Goal: Task Accomplishment & Management: Manage account settings

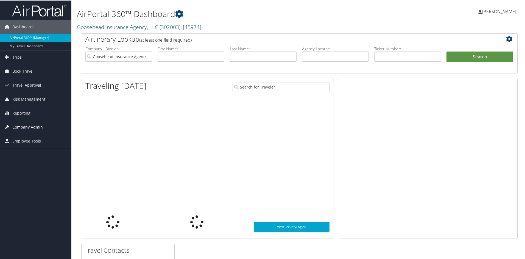
click at [23, 128] on span "Company Admin" at bounding box center [27, 127] width 30 height 14
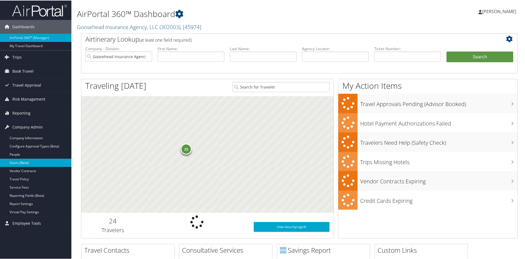
click at [25, 162] on link "Users (Beta)" at bounding box center [35, 162] width 71 height 8
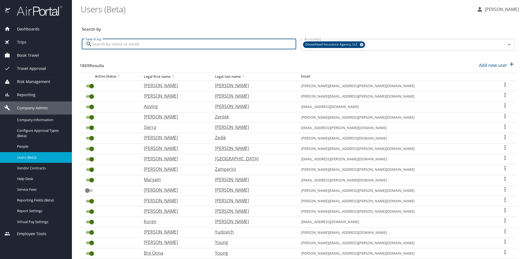
click at [171, 43] on input "Search by" at bounding box center [194, 44] width 204 height 10
type input "rachel emis"
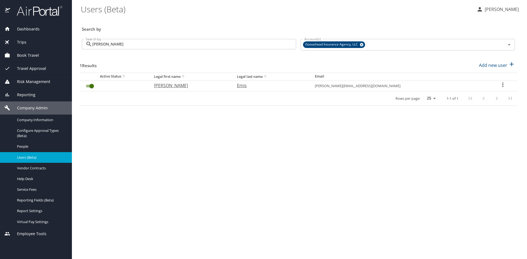
click at [502, 85] on icon "User Search Table" at bounding box center [502, 85] width 1 height 4
click at [474, 87] on p "View profile" at bounding box center [469, 85] width 24 height 7
select select "US"
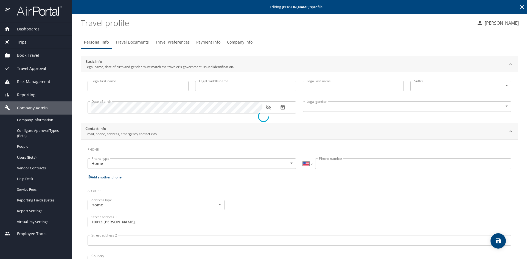
type input "Rachel"
type input "Kay"
type input "Emis"
type input "Female"
type input "Lewis"
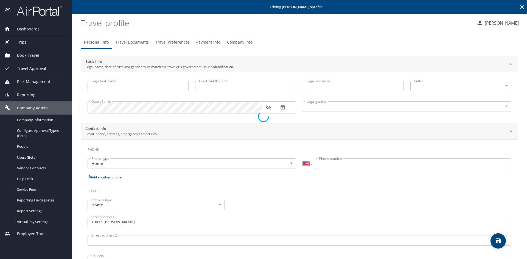
type input "Emis"
type input "(909) 706-1868"
type input "United States of America"
type input "Texas"
select select "US"
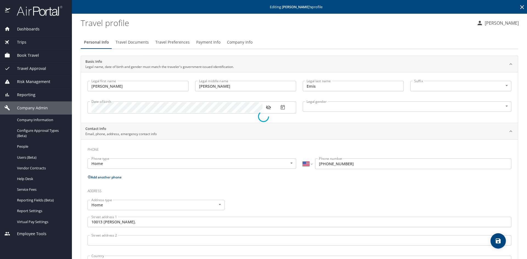
select select "US"
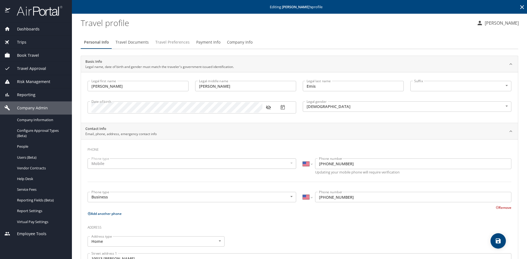
click at [170, 42] on span "Travel Preferences" at bounding box center [172, 42] width 34 height 7
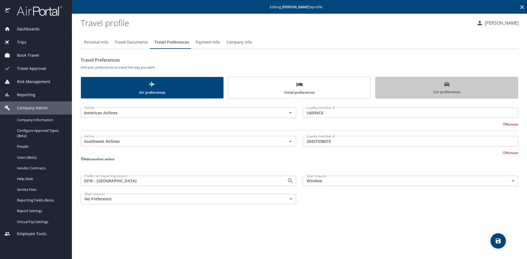
click at [410, 91] on span "Car preferences" at bounding box center [447, 88] width 136 height 13
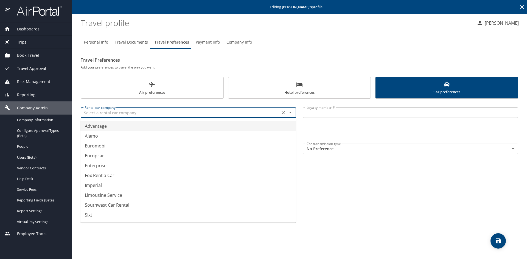
click at [119, 111] on input "text" at bounding box center [180, 112] width 196 height 7
click at [111, 124] on li "Enterprise" at bounding box center [187, 126] width 215 height 10
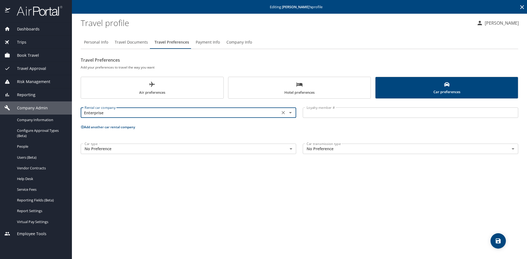
type input "Enterprise"
click at [354, 113] on input "Loyalty member #" at bounding box center [410, 113] width 215 height 10
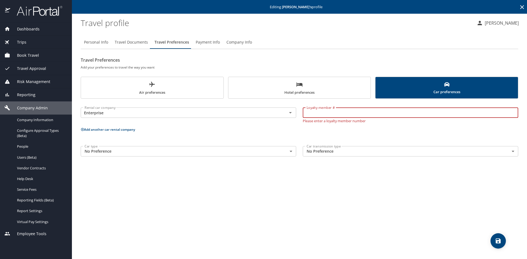
click at [353, 111] on input "Loyalty member #" at bounding box center [410, 113] width 215 height 10
paste input "W3MTGCW"
click at [354, 114] on input "W3MTGCW" at bounding box center [410, 113] width 215 height 10
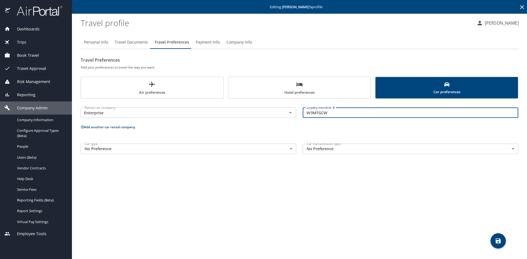
paste input "W3MTGCW"
type input "W3MTGCW"
click at [494, 239] on span "save" at bounding box center [497, 241] width 15 height 7
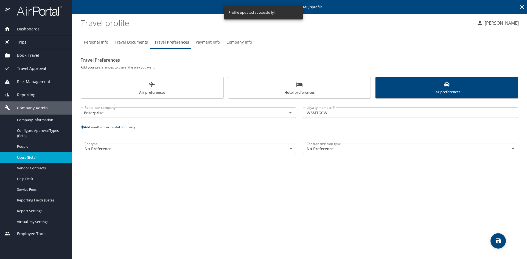
click at [29, 154] on div "Users (Beta)" at bounding box center [35, 157] width 63 height 6
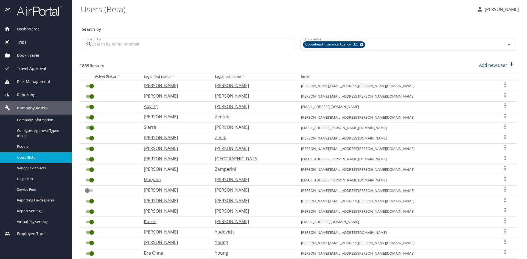
click at [153, 42] on input "Search by" at bounding box center [194, 44] width 204 height 10
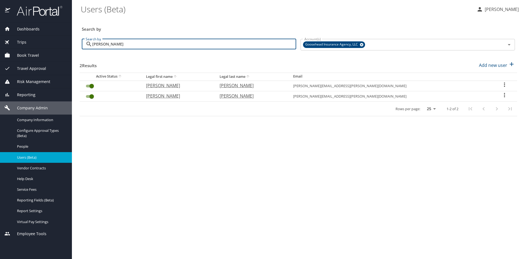
type input "bush"
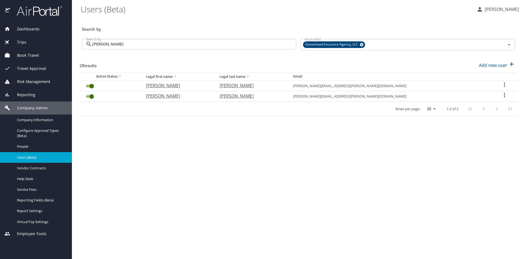
click at [501, 94] on icon "User Search Table" at bounding box center [504, 95] width 7 height 7
click at [477, 96] on p "View profile" at bounding box center [469, 96] width 24 height 7
select select "US"
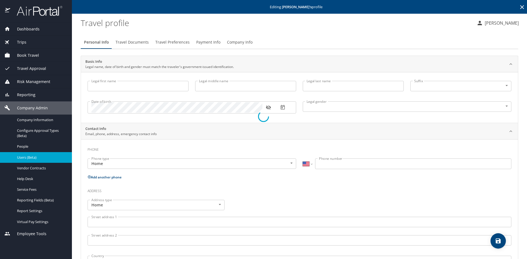
type input "Eliot"
type input "West"
type input "Bush"
type input "Male"
type input "Madelaine"
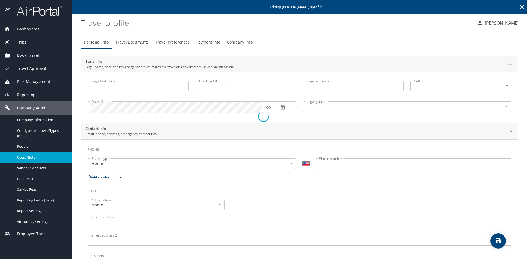
type input "Bush"
type input "(469) 231-1831"
select select "US"
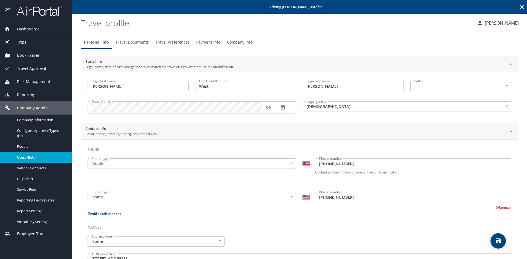
click at [178, 42] on span "Travel Preferences" at bounding box center [172, 42] width 34 height 7
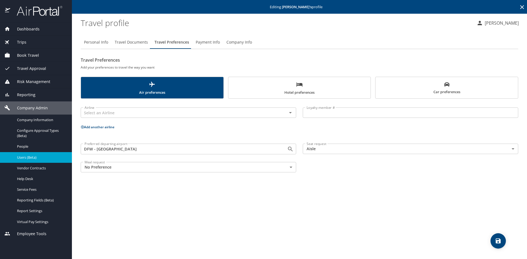
click at [446, 83] on icon "scrollable force tabs example" at bounding box center [446, 84] width 5 height 4
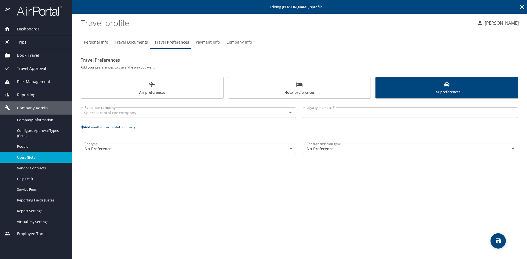
click at [31, 157] on span "Users (Beta)" at bounding box center [41, 157] width 48 height 5
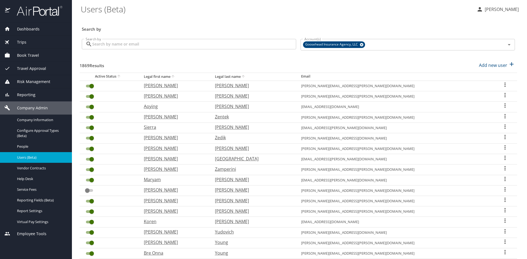
click at [136, 42] on input "Search by" at bounding box center [194, 44] width 204 height 10
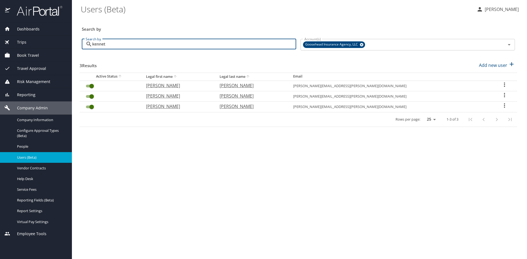
type input "kennet"
click at [502, 84] on icon "User Search Table" at bounding box center [504, 84] width 7 height 7
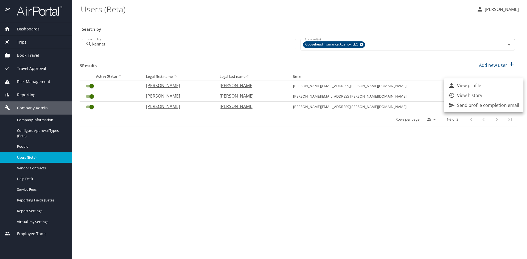
click at [474, 84] on p "View profile" at bounding box center [469, 85] width 24 height 7
select select "US"
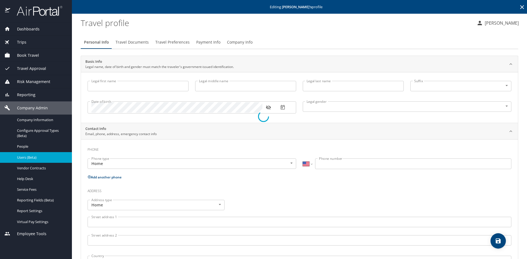
type input "Kenneth"
type input "Wright"
type input "Male"
select select "US"
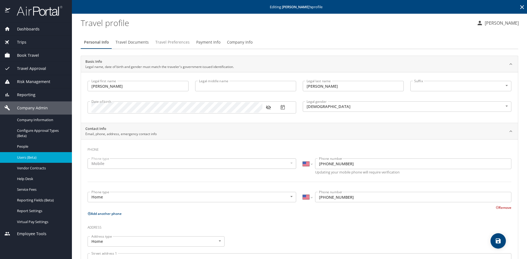
click at [174, 41] on span "Travel Preferences" at bounding box center [172, 42] width 34 height 7
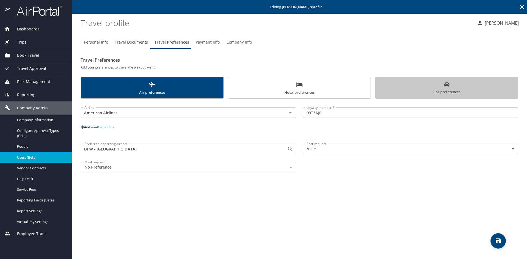
click at [454, 94] on span "Car preferences" at bounding box center [447, 88] width 136 height 13
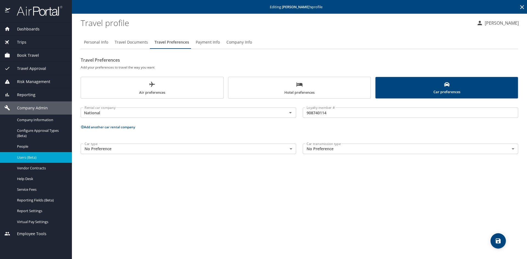
click at [317, 112] on input "908740114" at bounding box center [410, 113] width 215 height 10
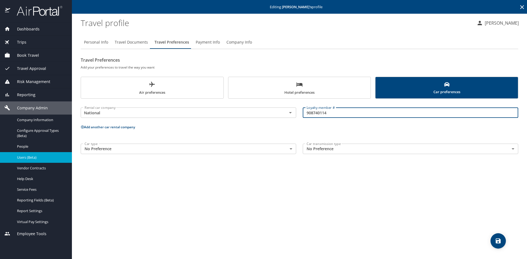
click at [317, 112] on input "908740114" at bounding box center [410, 113] width 215 height 10
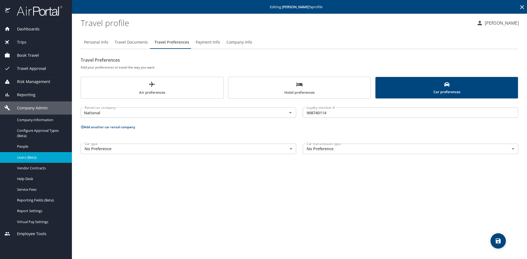
click at [20, 159] on span "Users (Beta)" at bounding box center [41, 157] width 48 height 5
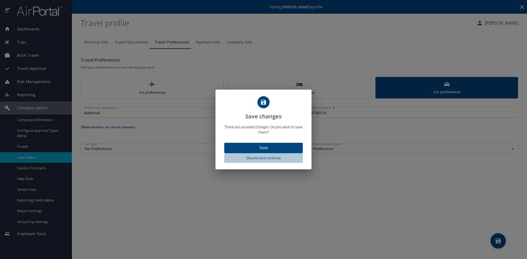
click at [263, 159] on span "Discard and continue" at bounding box center [263, 158] width 74 height 6
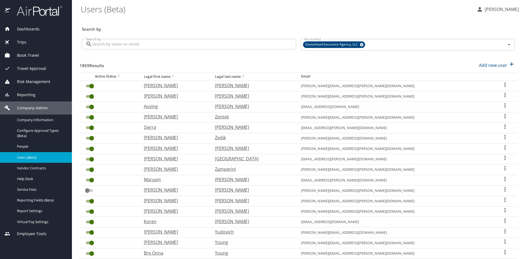
click at [168, 44] on input "Search by" at bounding box center [194, 44] width 204 height 10
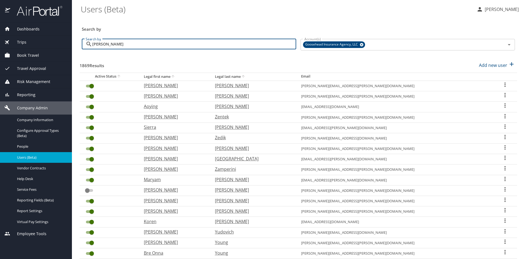
type input "sommers"
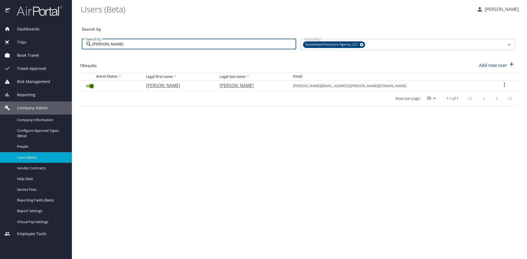
click at [501, 84] on icon "User Search Table" at bounding box center [504, 84] width 7 height 7
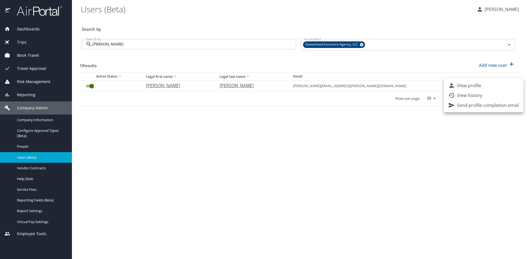
click at [486, 88] on li "View profile" at bounding box center [484, 86] width 80 height 10
select select "US"
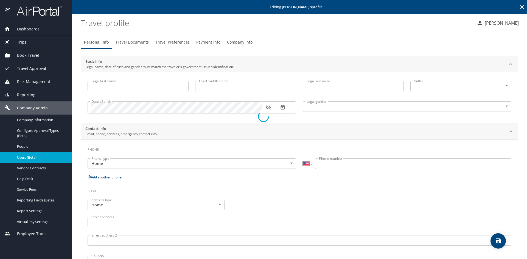
type input "Andrew"
type input "James"
type input "Sommers"
type input "Male"
type input "Jennifer"
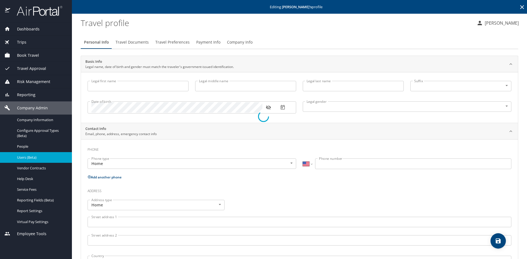
type input "Sommers"
type input "(214) 226-6260"
select select "US"
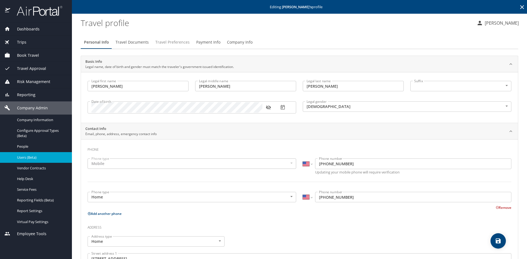
click at [175, 43] on span "Travel Preferences" at bounding box center [172, 42] width 34 height 7
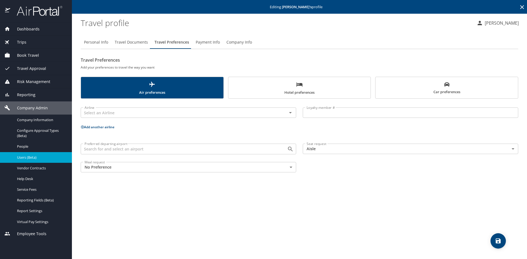
click at [446, 96] on button "Car preferences" at bounding box center [446, 88] width 143 height 22
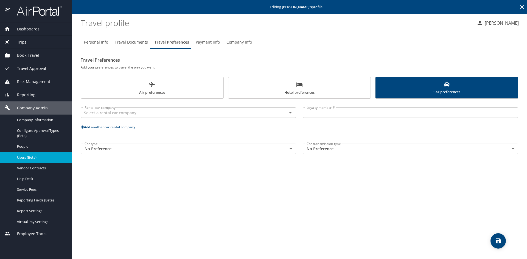
click at [27, 155] on span "Users (Beta)" at bounding box center [41, 157] width 48 height 5
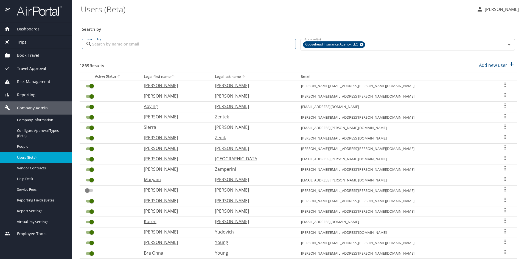
click at [139, 45] on input "Search by" at bounding box center [194, 44] width 204 height 10
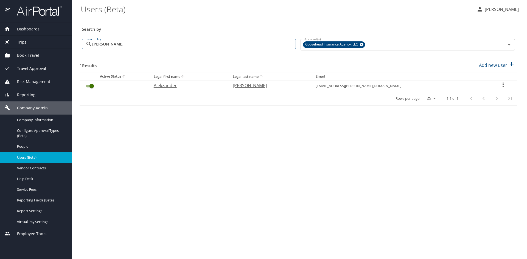
type input "pitz"
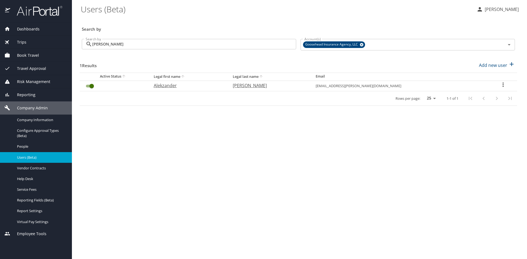
click at [502, 85] on icon "User Search Table" at bounding box center [502, 85] width 1 height 4
click at [483, 86] on li "View profile" at bounding box center [484, 86] width 80 height 10
select select "US"
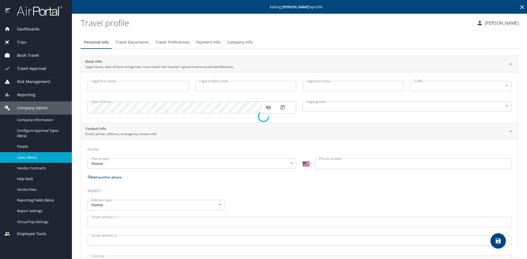
type input "Alekzander"
type input "James"
type input "Pitzer"
type input "Male"
type input "Stephan"
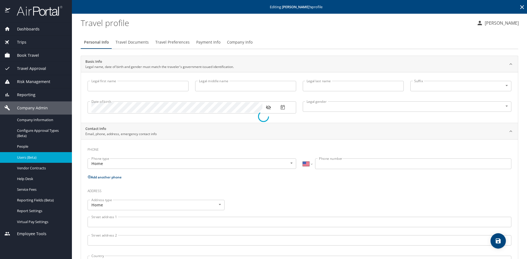
type input "Pitzer"
type input "(419) 341-5232"
select select "US"
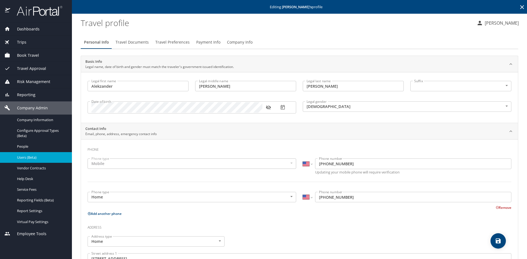
click at [167, 42] on span "Travel Preferences" at bounding box center [172, 42] width 34 height 7
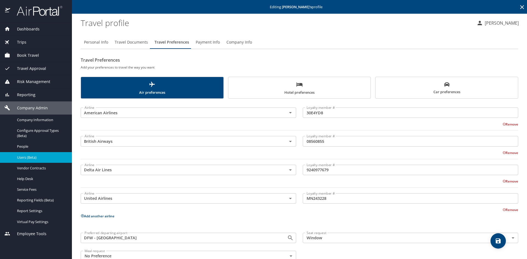
click at [438, 91] on span "Car preferences" at bounding box center [447, 88] width 136 height 13
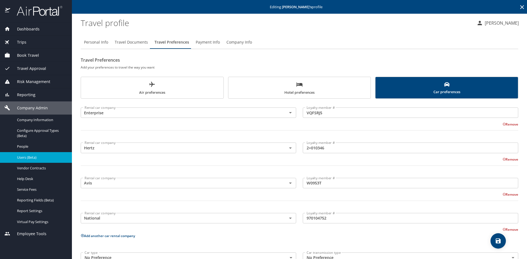
click at [313, 114] on input "VQFSRJ5" at bounding box center [410, 113] width 215 height 10
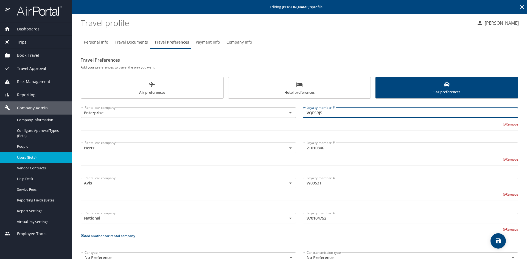
click at [313, 114] on input "VQFSRJ5" at bounding box center [410, 113] width 215 height 10
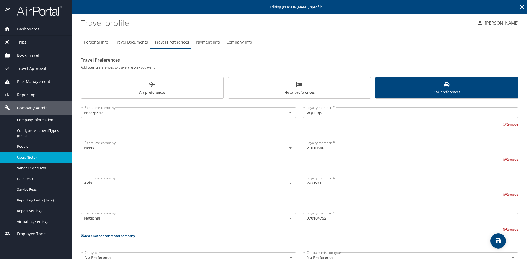
click at [310, 221] on input "970104752" at bounding box center [410, 218] width 215 height 10
click at [307, 184] on input "W0953T" at bounding box center [410, 183] width 215 height 10
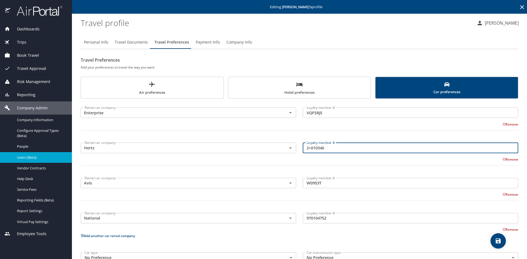
click at [311, 149] on input "2+010346" at bounding box center [410, 148] width 215 height 10
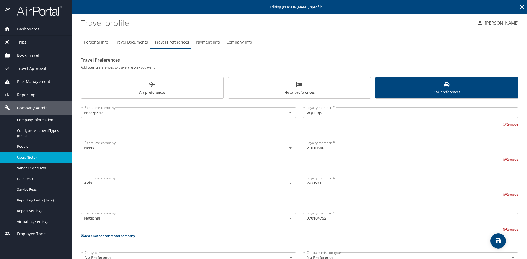
click at [170, 92] on span "Air preferences" at bounding box center [152, 88] width 136 height 15
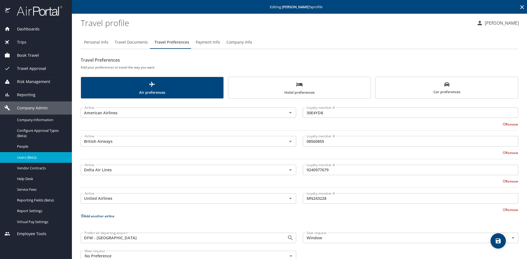
click at [317, 200] on input "MN243228" at bounding box center [410, 198] width 215 height 10
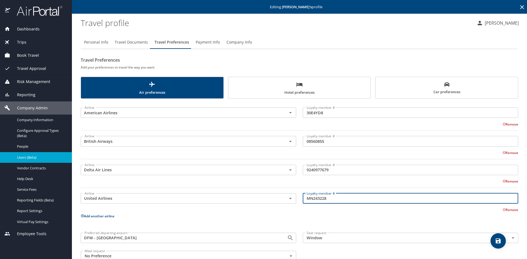
click at [317, 200] on input "MN243228" at bounding box center [410, 198] width 215 height 10
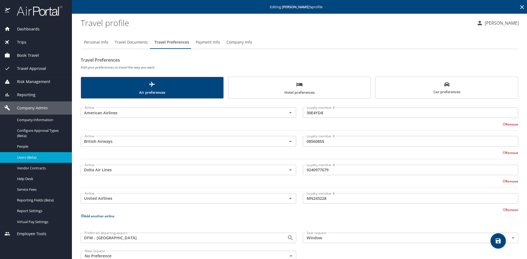
click at [320, 170] on input "9240977679" at bounding box center [410, 170] width 215 height 10
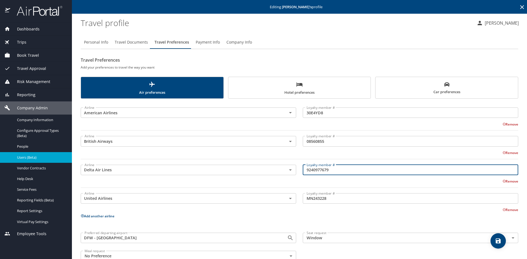
click at [320, 170] on input "9240977679" at bounding box center [410, 170] width 215 height 10
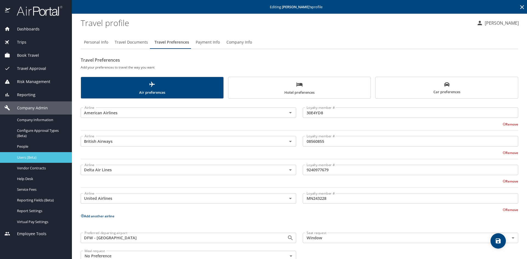
click at [24, 157] on span "Users (Beta)" at bounding box center [41, 157] width 48 height 5
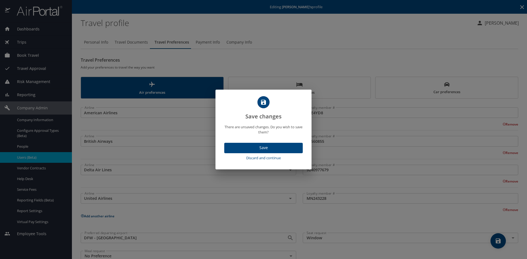
click at [266, 158] on span "Discard and continue" at bounding box center [263, 158] width 74 height 6
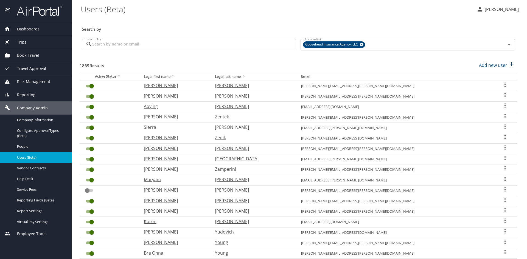
click at [136, 44] on input "Search by" at bounding box center [194, 44] width 204 height 10
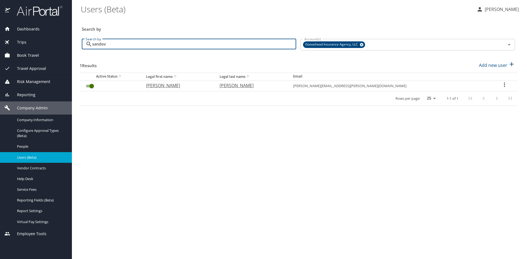
type input "sandov"
click at [502, 84] on icon "User Search Table" at bounding box center [504, 84] width 7 height 7
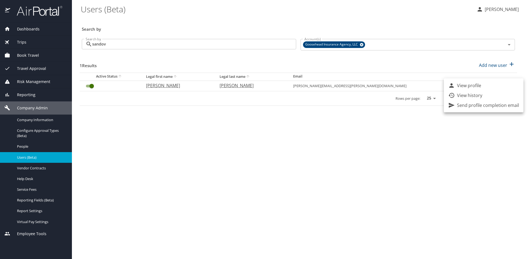
click at [482, 87] on li "View profile" at bounding box center [484, 86] width 80 height 10
select select "US"
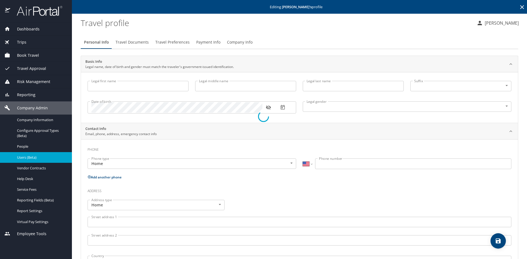
type input "Brian"
type input "Sandoval"
type input "Male"
type input "Anna"
type input "Sandoval"
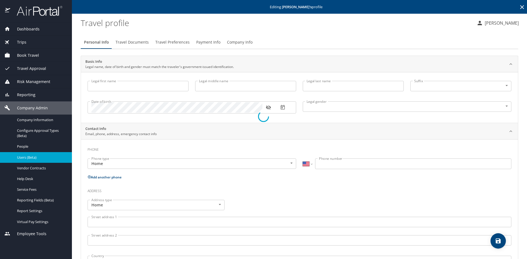
type input "(972) 839-9713"
select select "US"
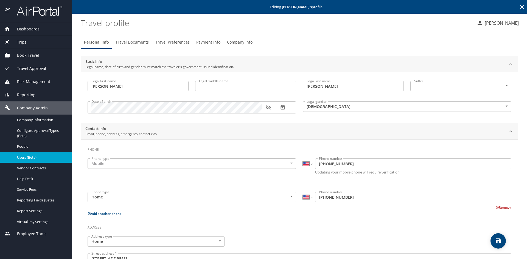
click at [178, 38] on button "Travel Preferences" at bounding box center [172, 42] width 41 height 13
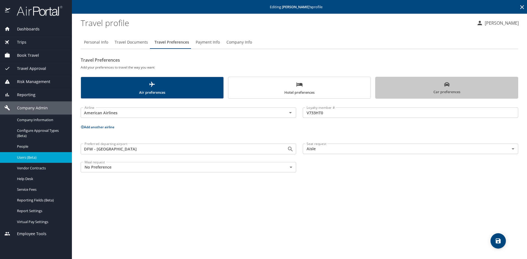
click at [415, 88] on span "Car preferences" at bounding box center [447, 88] width 136 height 13
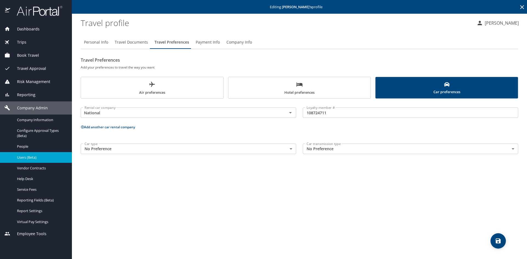
click at [310, 114] on input "108724711" at bounding box center [410, 113] width 215 height 10
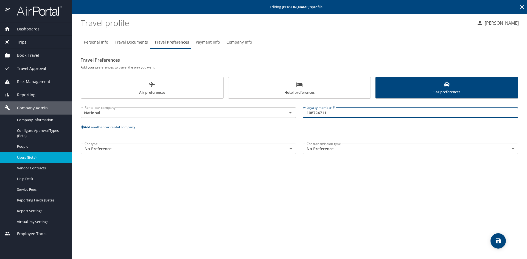
click at [310, 114] on input "108724711" at bounding box center [410, 113] width 215 height 10
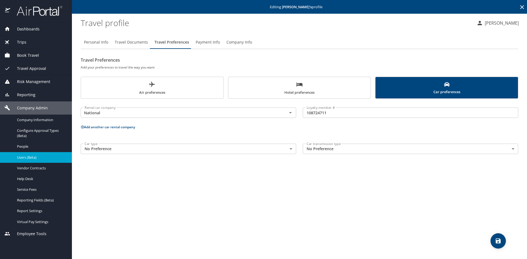
click at [29, 156] on span "Users (Beta)" at bounding box center [41, 157] width 48 height 5
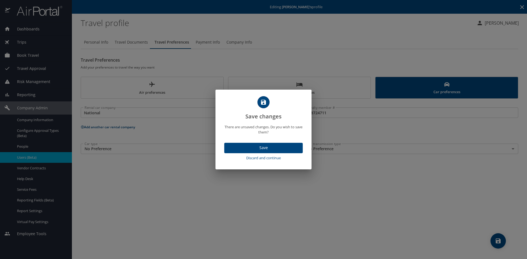
click at [262, 158] on span "Discard and continue" at bounding box center [263, 158] width 74 height 6
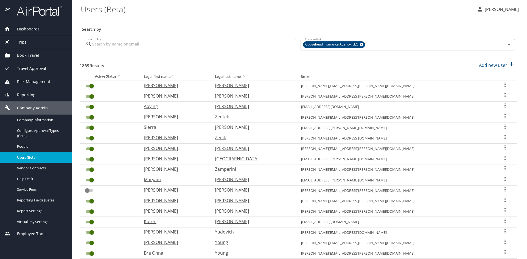
click at [160, 41] on input "Search by" at bounding box center [194, 44] width 204 height 10
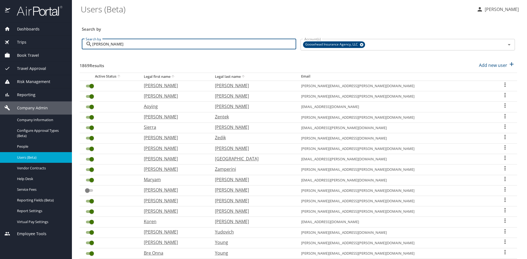
type input "luna"
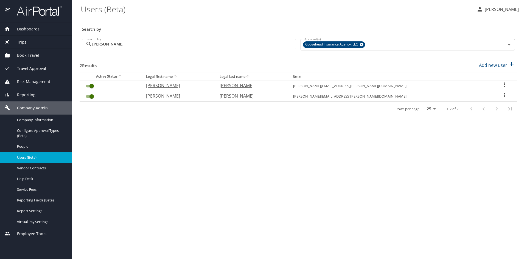
click at [501, 83] on icon "User Search Table" at bounding box center [504, 84] width 7 height 7
click at [477, 85] on p "View profile" at bounding box center [469, 85] width 24 height 7
select select "US"
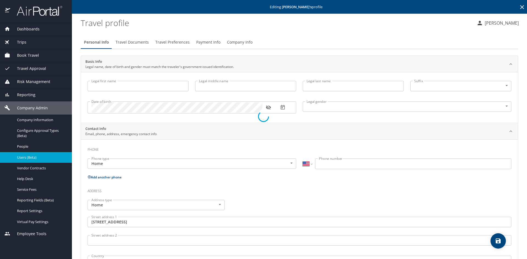
click at [166, 38] on button "Travel Preferences" at bounding box center [172, 42] width 41 height 13
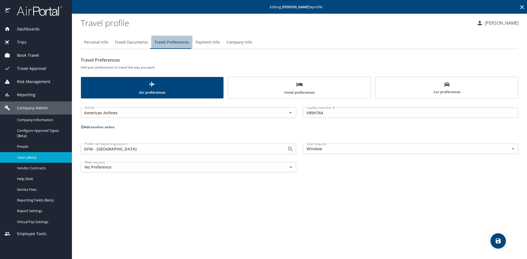
click at [181, 40] on span "Travel Preferences" at bounding box center [171, 42] width 35 height 7
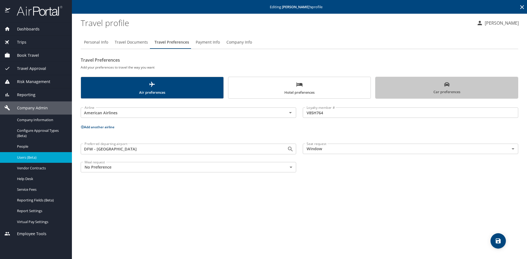
click at [427, 89] on span "Car preferences" at bounding box center [447, 88] width 136 height 13
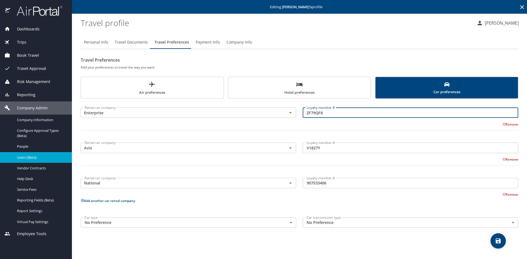
click at [318, 114] on input "ZF79QF8" at bounding box center [410, 113] width 215 height 10
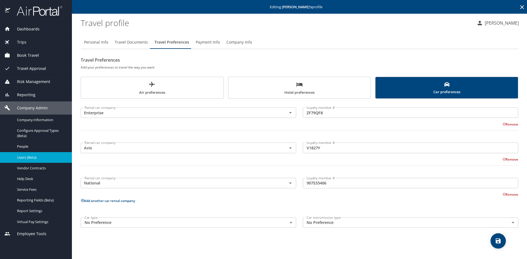
click at [318, 147] on input "V1827Y" at bounding box center [410, 148] width 215 height 10
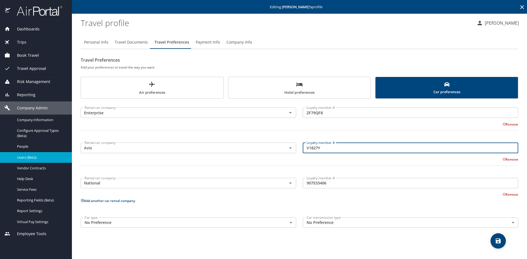
click at [318, 147] on input "V1827Y" at bounding box center [410, 148] width 215 height 10
click at [314, 186] on input "907533406" at bounding box center [410, 183] width 215 height 10
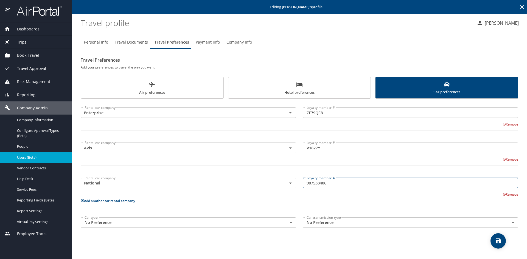
click at [314, 186] on input "907533406" at bounding box center [410, 183] width 215 height 10
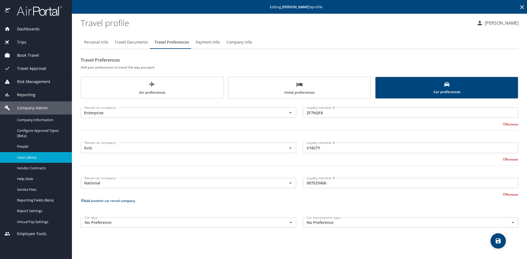
click at [311, 147] on input "V1827Y" at bounding box center [410, 148] width 215 height 10
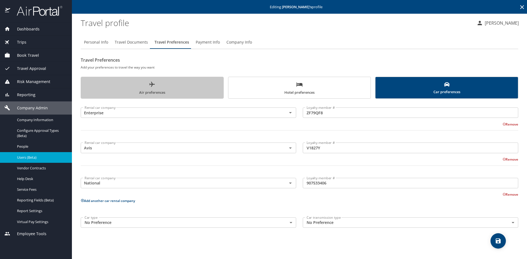
drag, startPoint x: 170, startPoint y: 91, endPoint x: 217, endPoint y: 91, distance: 46.1
click at [170, 91] on span "Air preferences" at bounding box center [152, 88] width 136 height 15
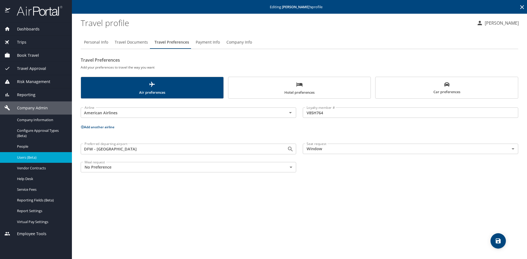
click at [24, 158] on span "Users (Beta)" at bounding box center [41, 157] width 48 height 5
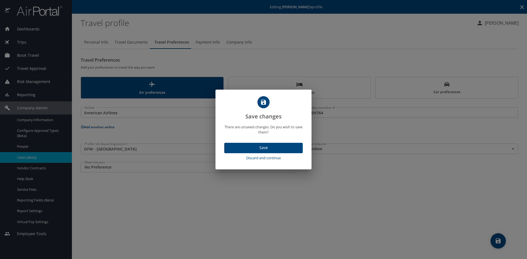
click at [265, 159] on span "Discard and continue" at bounding box center [263, 158] width 74 height 6
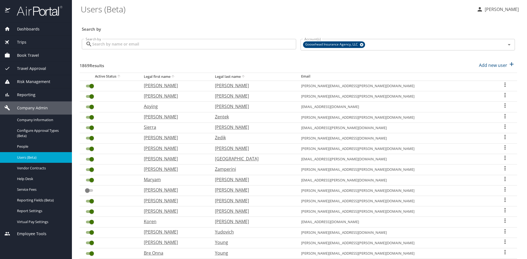
click at [260, 42] on input "Search by" at bounding box center [194, 44] width 204 height 10
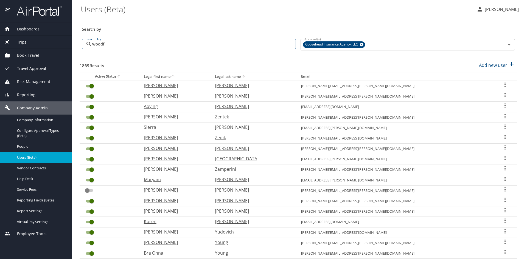
type input "woodf"
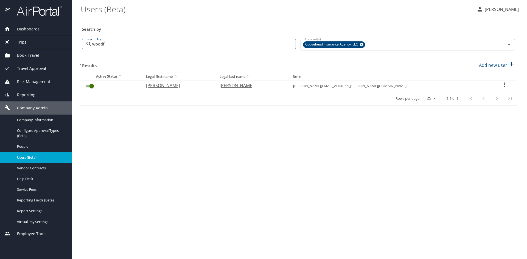
click at [504, 85] on icon "User Search Table" at bounding box center [504, 85] width 1 height 4
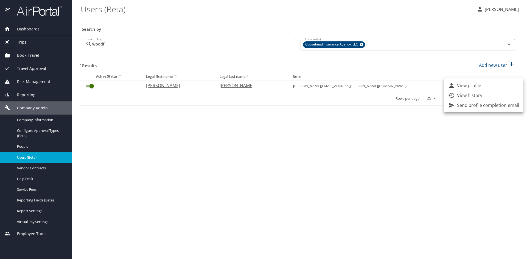
click at [476, 84] on p "View profile" at bounding box center [469, 85] width 24 height 7
select select "US"
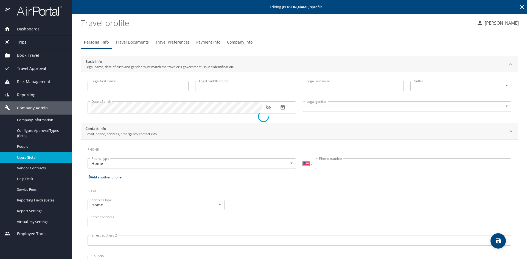
type input "Casey"
type input "Woodfin"
type input "Male"
type input "Casey"
type input "Woodfin"
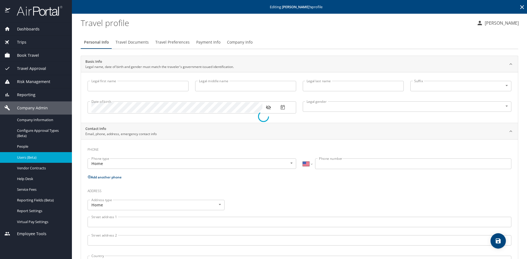
type input "(979) 559-0848"
select select "US"
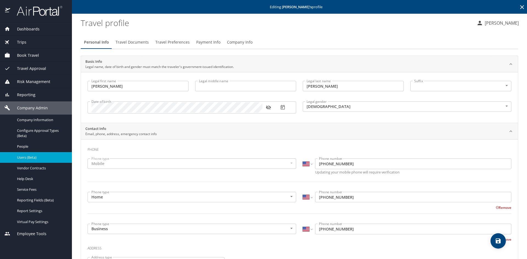
click at [159, 41] on span "Travel Preferences" at bounding box center [172, 42] width 34 height 7
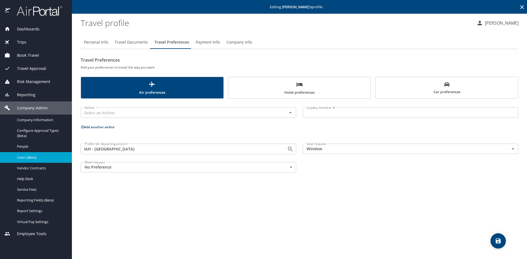
click at [414, 87] on span "Car preferences" at bounding box center [447, 88] width 136 height 13
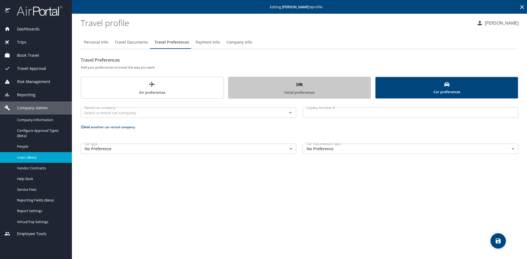
click at [288, 81] on span "Hotel preferences" at bounding box center [300, 88] width 136 height 15
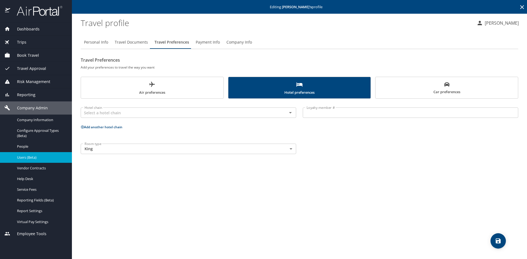
click at [192, 82] on span "Air preferences" at bounding box center [152, 88] width 136 height 15
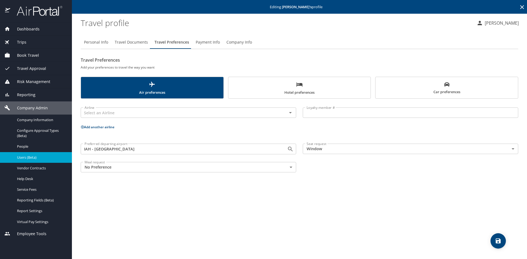
click at [28, 157] on span "Users (Beta)" at bounding box center [41, 157] width 48 height 5
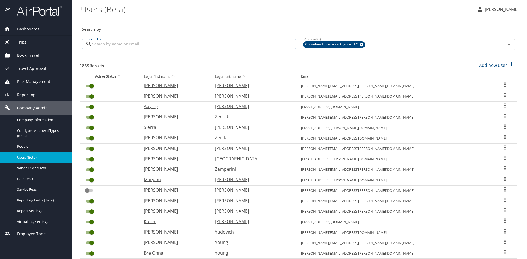
click at [164, 41] on input "Search by" at bounding box center [194, 44] width 204 height 10
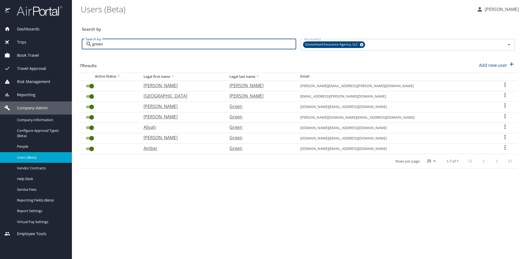
type input "green"
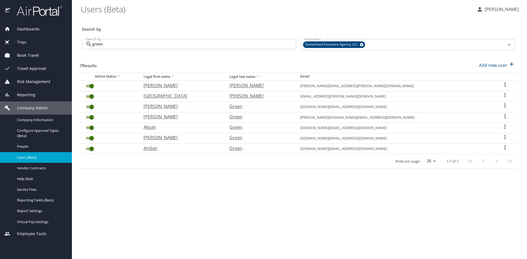
click at [502, 106] on icon "User Search Table" at bounding box center [505, 105] width 7 height 7
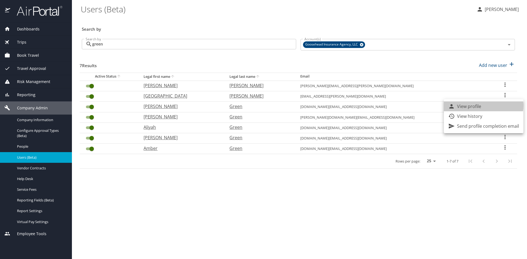
click at [481, 106] on li "View profile" at bounding box center [484, 107] width 80 height 10
select select "US"
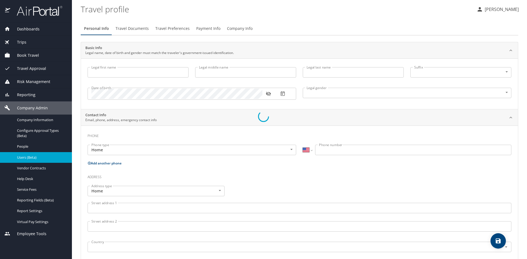
type input "Christopher"
type input "Green"
type input "Male"
select select "US"
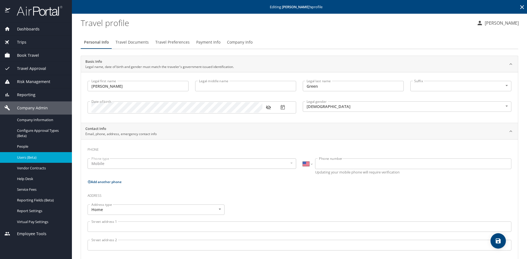
click at [168, 39] on span "Travel Preferences" at bounding box center [172, 42] width 34 height 7
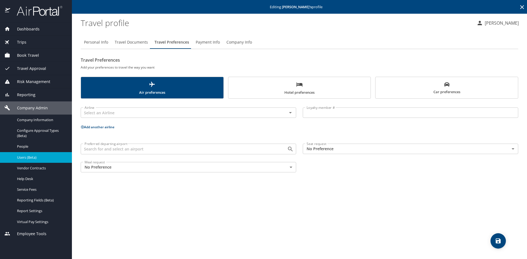
click at [406, 90] on span "Car preferences" at bounding box center [447, 88] width 136 height 13
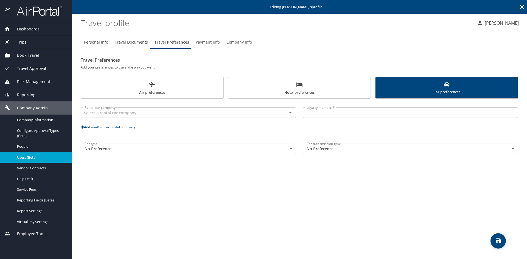
click at [30, 158] on span "Users (Beta)" at bounding box center [41, 157] width 48 height 5
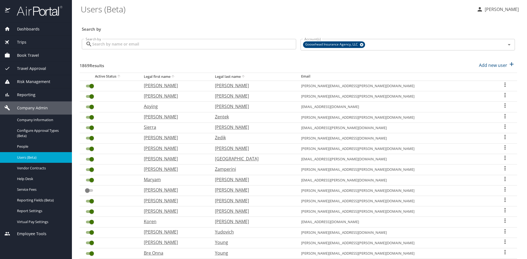
click at [133, 48] on input "Search by" at bounding box center [194, 44] width 204 height 10
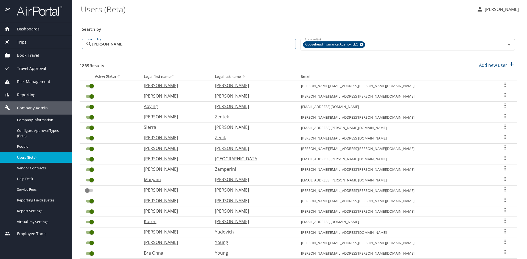
type input "graham"
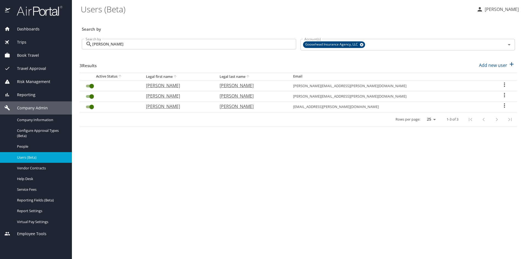
click at [501, 96] on icon "User Search Table" at bounding box center [504, 95] width 7 height 7
click at [474, 95] on p "View profile" at bounding box center [469, 96] width 24 height 7
select select "US"
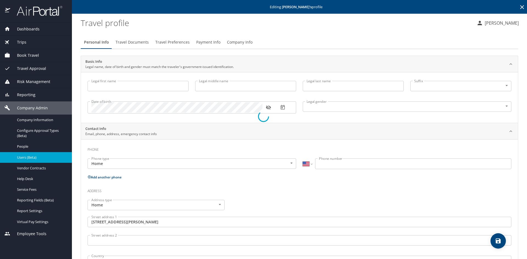
type input "Graham"
type input "Richardson"
type input "Male"
type input "Margaret"
type input "Richardson"
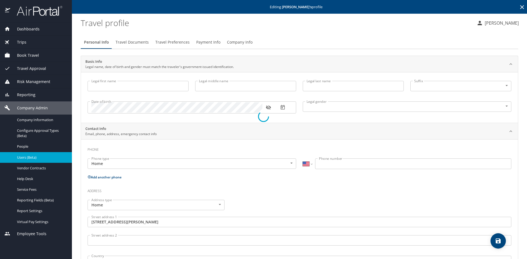
type input "(817) 909-5759"
type input "United States of America"
type input "Texas"
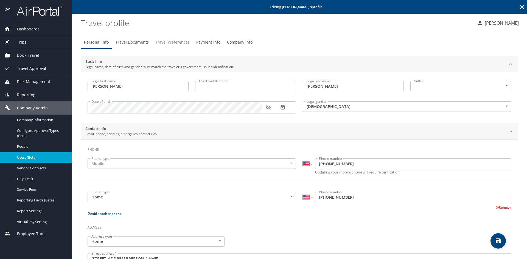
click at [166, 44] on span "Travel Preferences" at bounding box center [172, 42] width 34 height 7
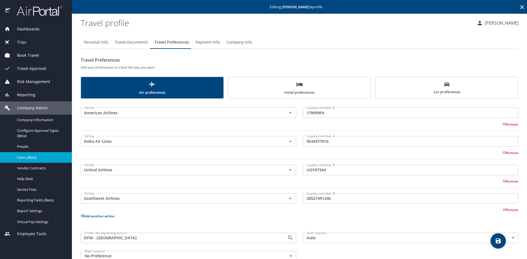
click at [316, 171] on input "UGY87344" at bounding box center [410, 170] width 215 height 10
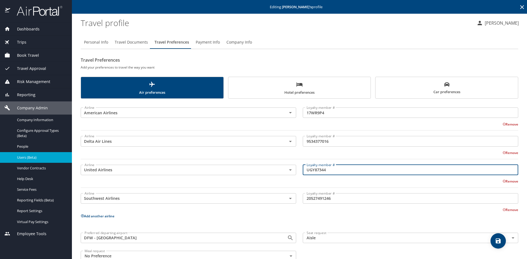
click at [316, 171] on input "UGY87344" at bounding box center [410, 170] width 215 height 10
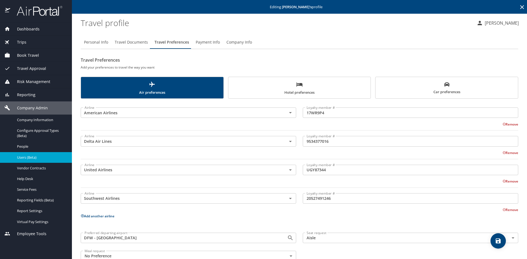
click at [419, 83] on span "Car preferences" at bounding box center [447, 88] width 136 height 13
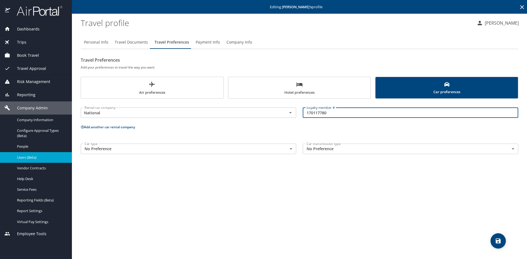
click at [311, 112] on input "170117780" at bounding box center [410, 113] width 215 height 10
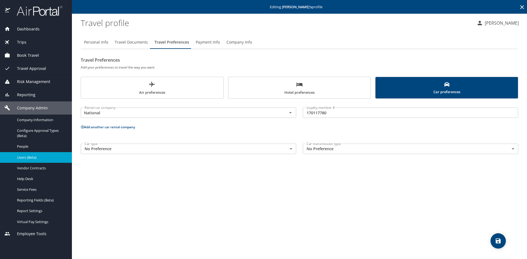
click at [27, 158] on span "Users (Beta)" at bounding box center [41, 157] width 48 height 5
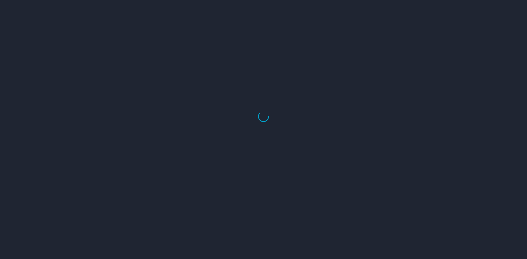
select select "US"
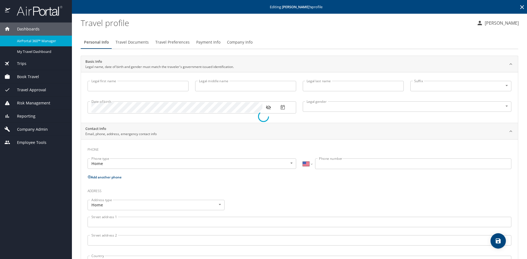
type input "Graham"
type input "Richardson"
type input "Male"
type input "Margaret"
type input "Richardson"
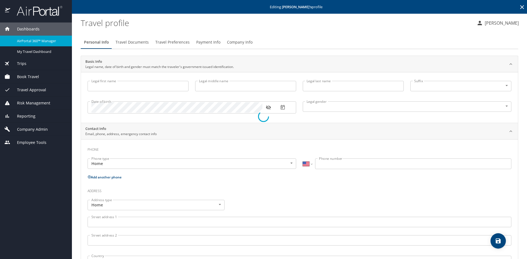
type input "(817) 909-5759"
select select "US"
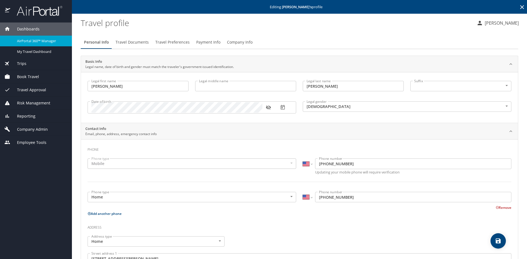
click at [23, 130] on span "Company Admin" at bounding box center [29, 130] width 38 height 6
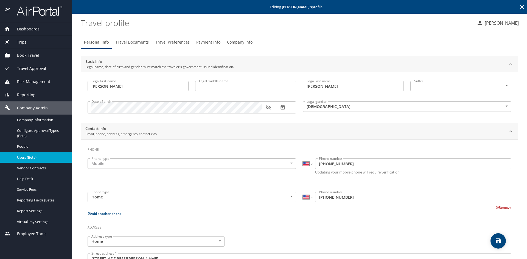
click at [31, 154] on link "Users (Beta)" at bounding box center [36, 157] width 72 height 11
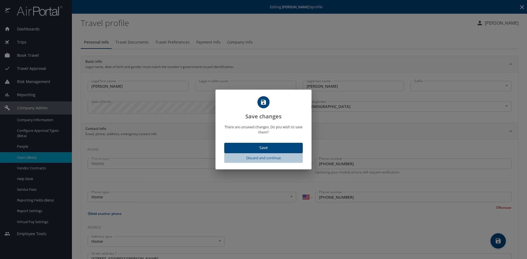
click at [268, 158] on span "Discard and continue" at bounding box center [263, 158] width 74 height 6
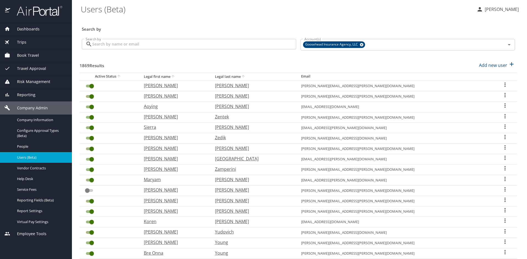
click at [202, 42] on input "Search by" at bounding box center [194, 44] width 204 height 10
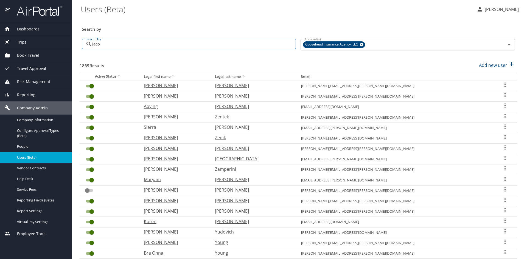
type input "jacob"
checkbox input "false"
checkbox input "true"
checkbox input "false"
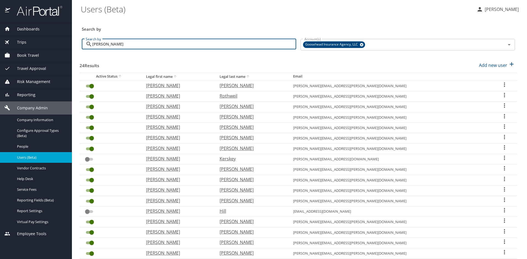
type input "jacob"
click at [504, 85] on icon "User Search Table" at bounding box center [504, 85] width 1 height 4
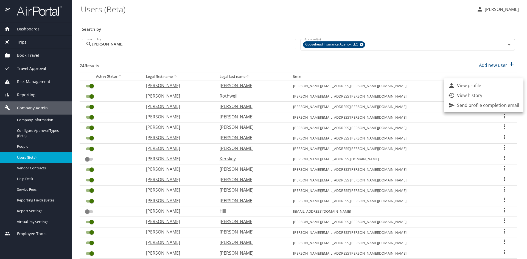
click at [477, 86] on p "View profile" at bounding box center [469, 85] width 24 height 7
select select "US"
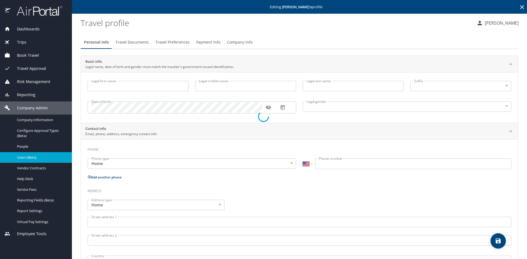
type input "Jacob"
type input "Smith"
type input "Male"
type input "Madison"
type input "Perry"
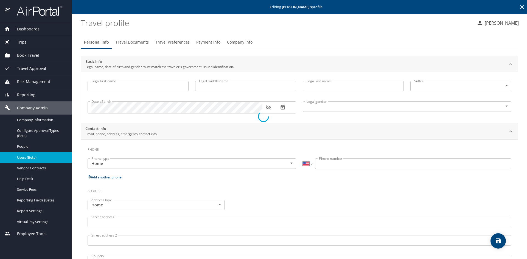
type input "(469) 968-9709"
select select "US"
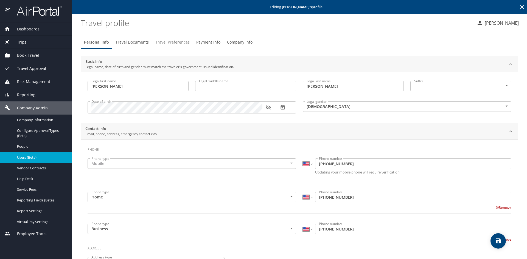
click at [167, 43] on span "Travel Preferences" at bounding box center [172, 42] width 34 height 7
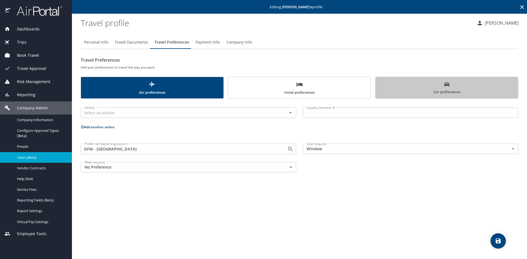
click at [398, 86] on span "Car preferences" at bounding box center [447, 88] width 136 height 13
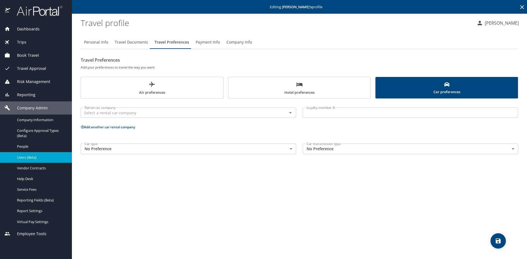
click at [27, 158] on span "Users (Beta)" at bounding box center [41, 157] width 48 height 5
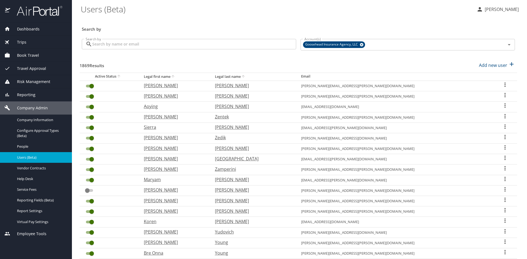
click at [230, 48] on input "Search by" at bounding box center [194, 44] width 204 height 10
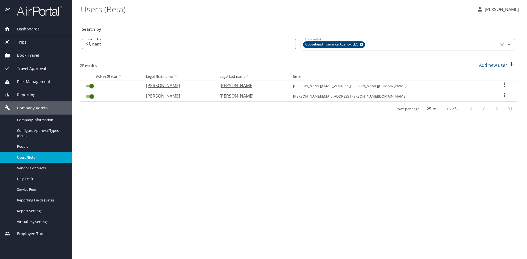
type input "nant"
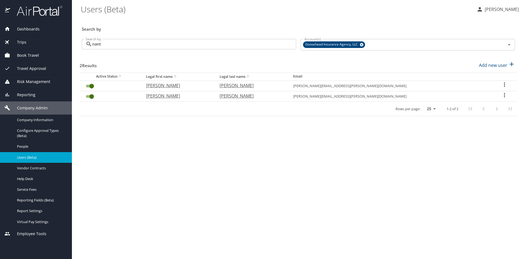
click at [501, 94] on icon "User Search Table" at bounding box center [504, 95] width 7 height 7
click at [477, 97] on p "View profile" at bounding box center [469, 96] width 24 height 7
select select "US"
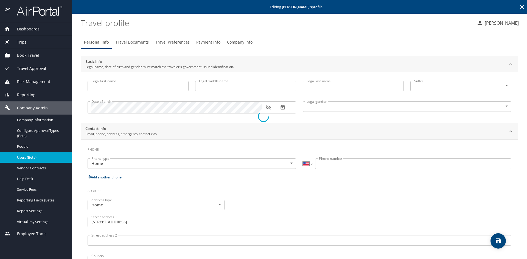
type input "Joseph"
type input "Nantz"
type input "Male"
type input "Kaylyn"
type input "Nantz"
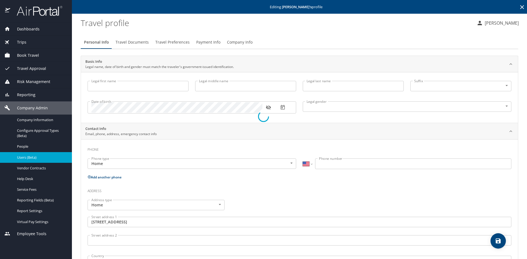
type input "(817) 480-1718"
type input "United States of America"
type input "Texas"
select select "US"
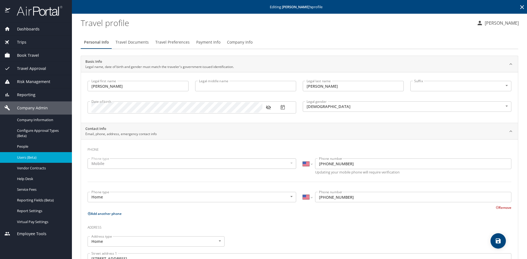
click at [181, 46] on span "Travel Preferences" at bounding box center [172, 42] width 34 height 7
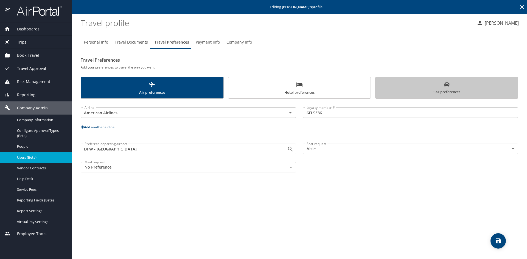
click at [409, 89] on span "Car preferences" at bounding box center [447, 88] width 136 height 13
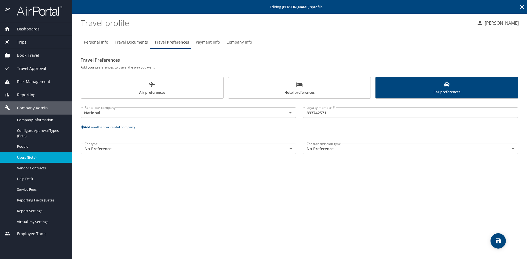
click at [311, 113] on input "833742571" at bounding box center [410, 113] width 215 height 10
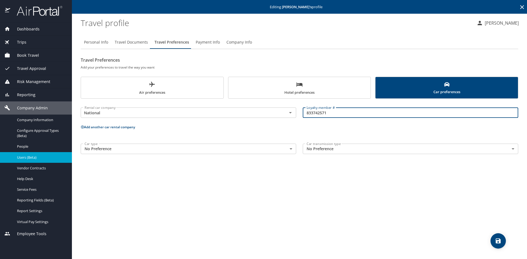
click at [323, 113] on input "833742571" at bounding box center [410, 113] width 215 height 10
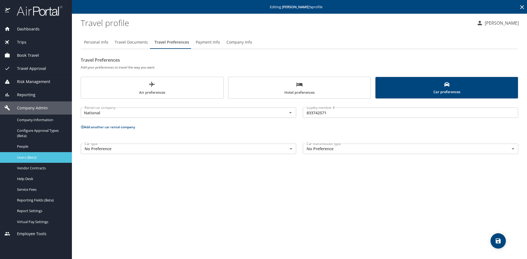
click at [33, 159] on span "Users (Beta)" at bounding box center [41, 157] width 48 height 5
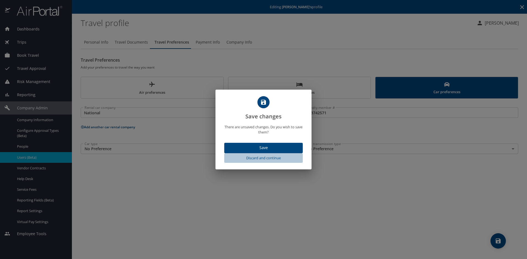
click at [254, 158] on span "Discard and continue" at bounding box center [263, 158] width 74 height 6
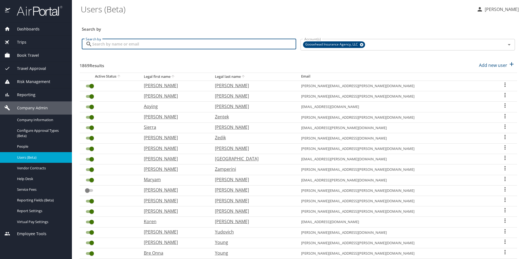
click at [194, 40] on input "Search by" at bounding box center [194, 44] width 204 height 10
type input "douglas"
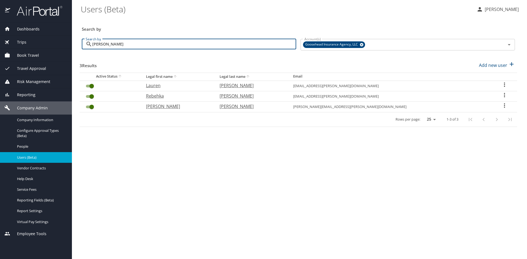
click at [502, 82] on icon "User Search Table" at bounding box center [504, 84] width 7 height 7
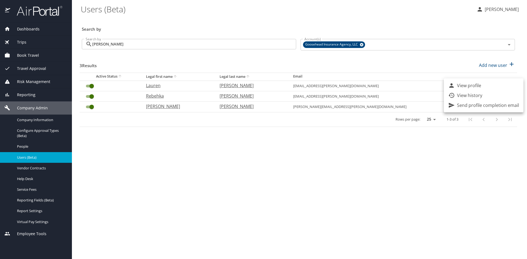
click at [471, 84] on p "View profile" at bounding box center [469, 85] width 24 height 7
select select "US"
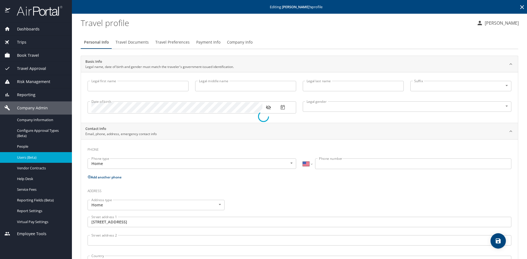
type input "Lauren"
type input "Douglass"
type input "Female"
type input "Lauren"
type input "Douglass"
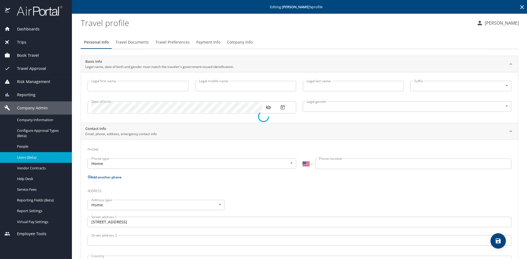
type input "(979) 393-8283"
type input "United States of America"
type input "Texas"
type input "United States of America"
type input "Texas"
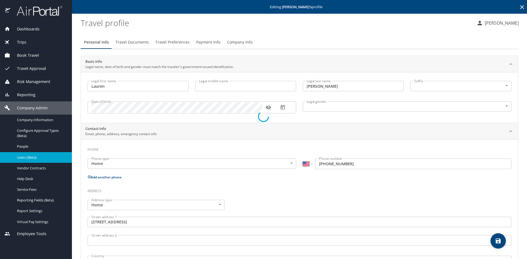
select select "US"
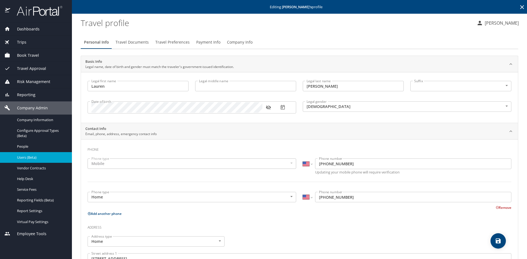
click at [175, 44] on span "Travel Preferences" at bounding box center [172, 42] width 34 height 7
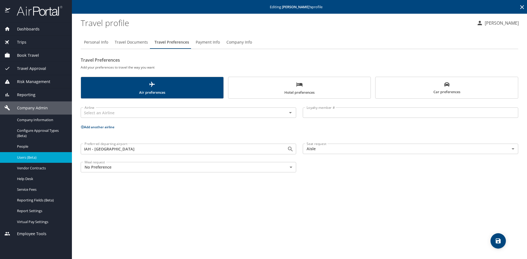
click at [440, 87] on span "Car preferences" at bounding box center [447, 88] width 136 height 13
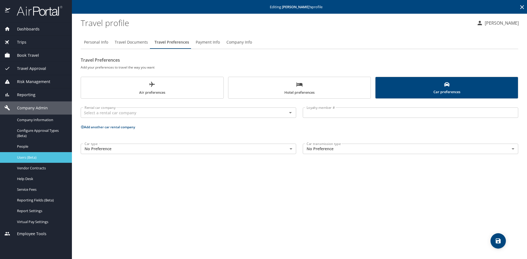
click at [24, 158] on span "Users (Beta)" at bounding box center [41, 157] width 48 height 5
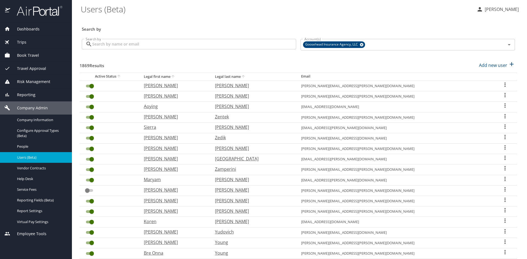
click at [213, 44] on input "Search by" at bounding box center [194, 44] width 204 height 10
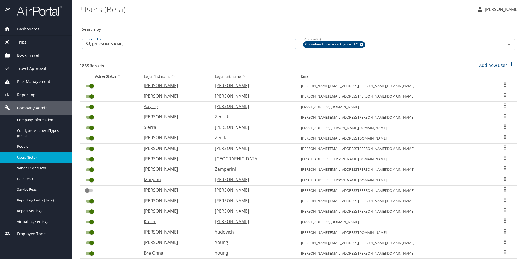
type input "mason"
checkbox input "false"
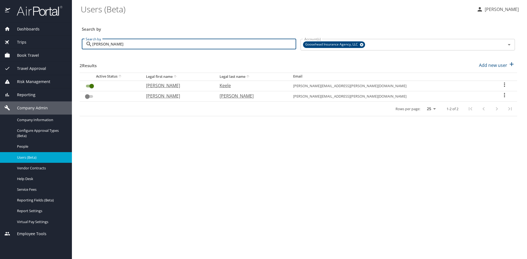
type input "mason"
click at [501, 84] on icon "User Search Table" at bounding box center [504, 84] width 7 height 7
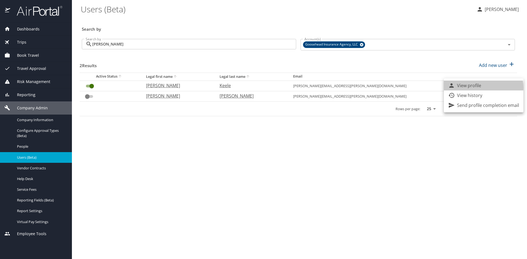
click at [479, 88] on p "View profile" at bounding box center [469, 85] width 24 height 7
select select "US"
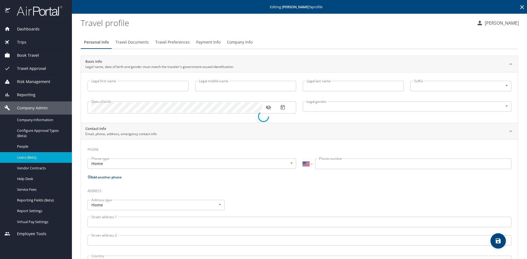
type input "Mason"
type input "Dane"
type input "Keele"
type input "Male"
type input "Bethany"
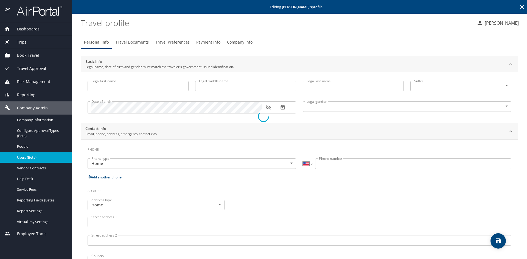
type input "Burns"
type input "(504) 287-7167"
select select "US"
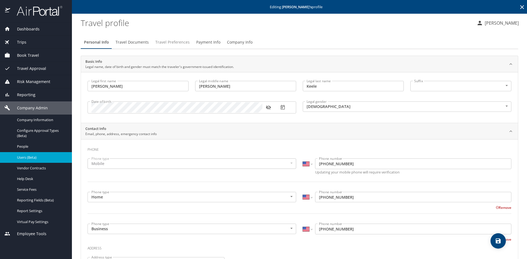
click at [166, 44] on span "Travel Preferences" at bounding box center [172, 42] width 34 height 7
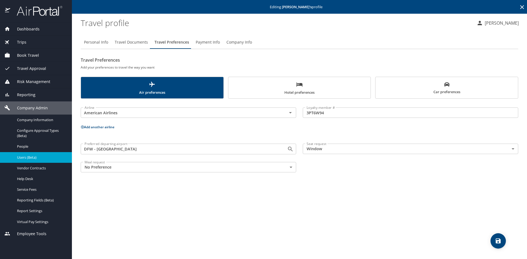
click at [415, 84] on span "Car preferences" at bounding box center [447, 88] width 136 height 13
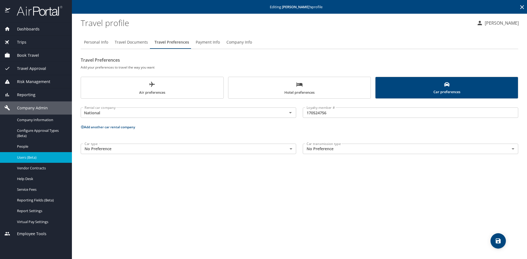
click at [312, 112] on input "170524756" at bounding box center [410, 113] width 215 height 10
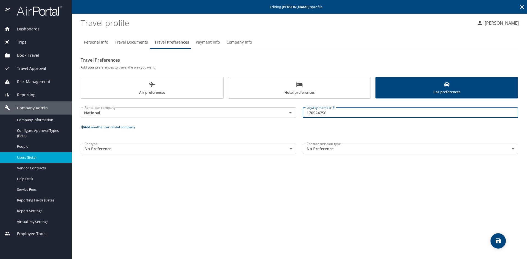
click at [312, 112] on input "170524756" at bounding box center [410, 113] width 215 height 10
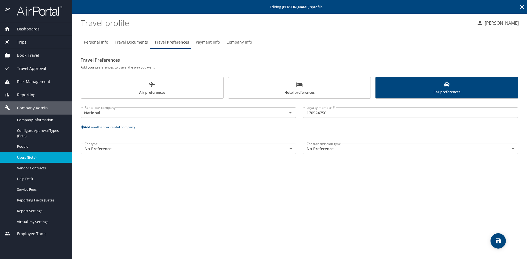
click at [38, 154] on div "Users (Beta)" at bounding box center [35, 157] width 63 height 6
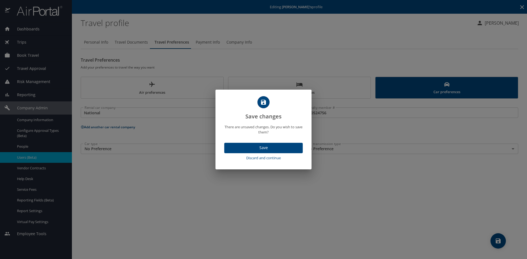
click at [269, 157] on span "Discard and continue" at bounding box center [263, 158] width 74 height 6
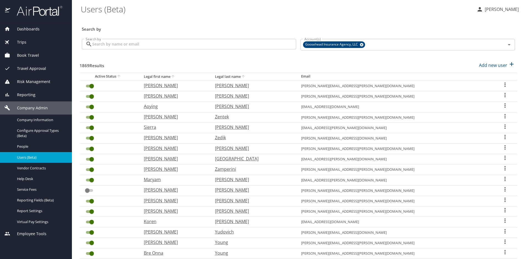
click at [181, 46] on input "Search by" at bounding box center [194, 44] width 204 height 10
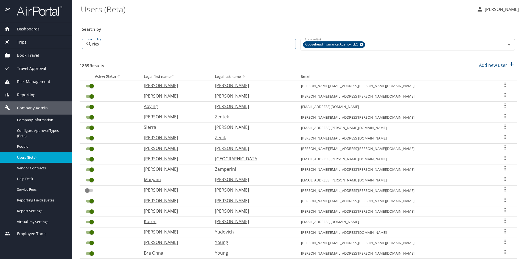
type input "riex"
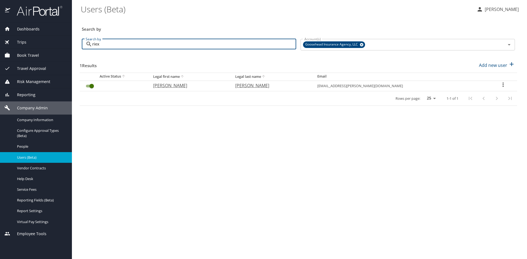
click at [501, 84] on icon "User Search Table" at bounding box center [503, 84] width 7 height 7
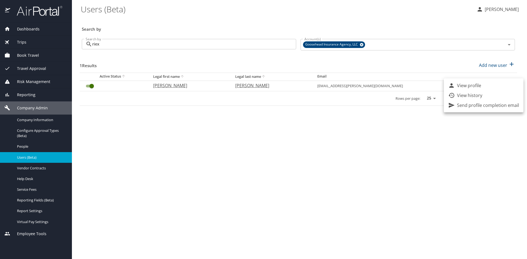
click at [480, 86] on p "View profile" at bounding box center [469, 85] width 24 height 7
select select "US"
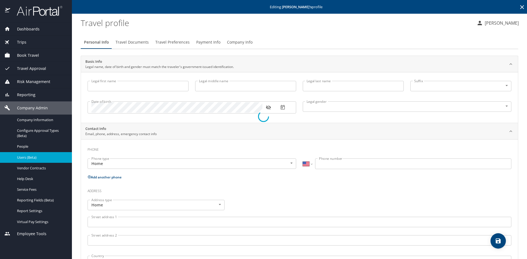
type input "Luke"
type input "George"
type input "Riexinger"
type input "Male"
type input "Gabrielle"
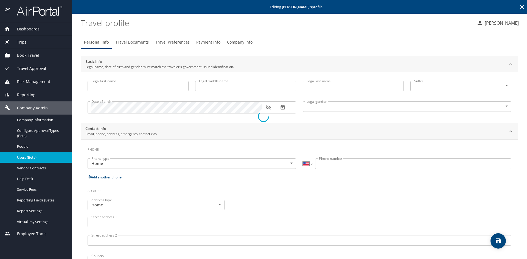
type input "Riexinger"
type input "(703) 888-7301"
select select "US"
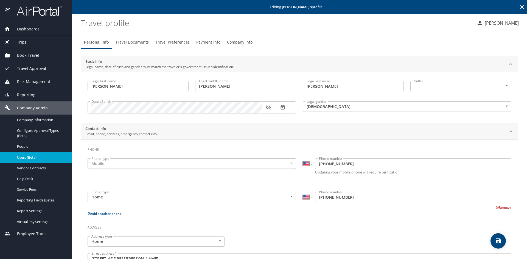
click at [168, 43] on span "Travel Preferences" at bounding box center [172, 42] width 34 height 7
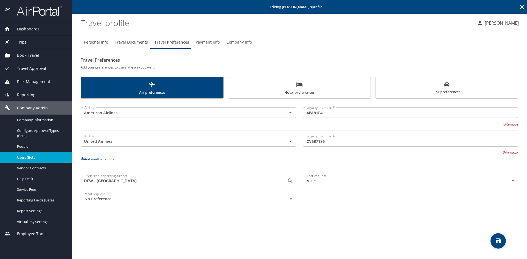
click at [309, 140] on input "CV687186" at bounding box center [410, 141] width 215 height 10
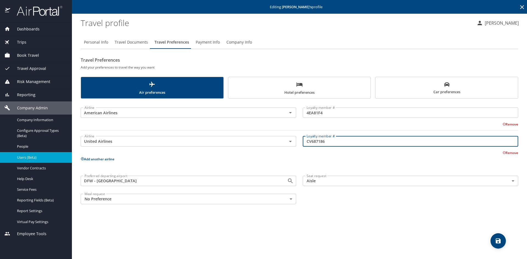
click at [309, 140] on input "CV687186" at bounding box center [410, 141] width 215 height 10
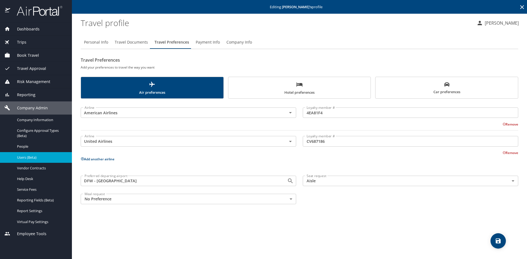
click at [407, 88] on span "Car preferences" at bounding box center [447, 88] width 136 height 13
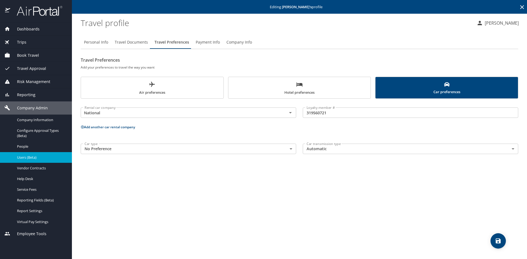
click at [316, 115] on input "319560721" at bounding box center [410, 113] width 215 height 10
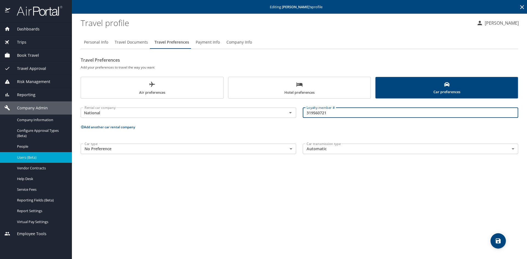
click at [316, 115] on input "319560721" at bounding box center [410, 113] width 215 height 10
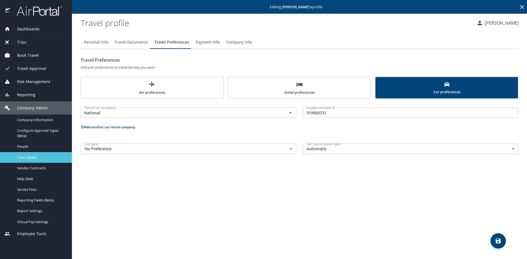
click at [22, 156] on span "Users (Beta)" at bounding box center [41, 157] width 48 height 5
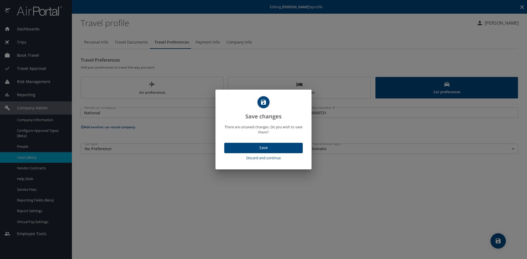
click at [257, 158] on span "Discard and continue" at bounding box center [263, 158] width 74 height 6
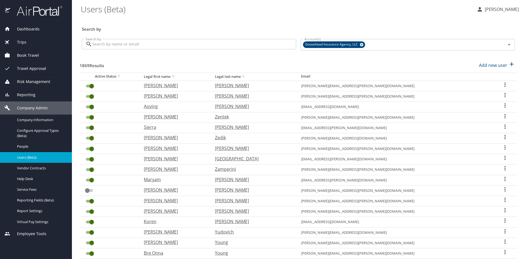
click at [180, 40] on input "Search by" at bounding box center [194, 44] width 204 height 10
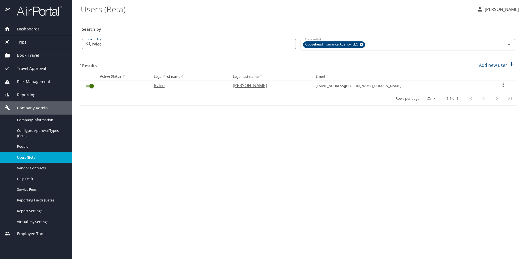
type input "rylee"
click at [502, 83] on icon "User Search Table" at bounding box center [503, 84] width 7 height 7
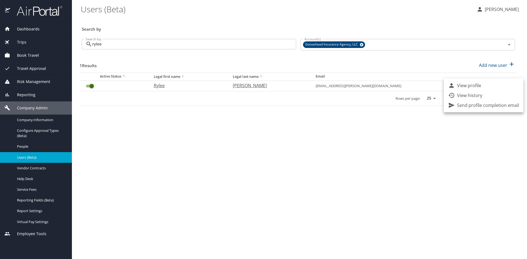
click at [478, 86] on p "View profile" at bounding box center [469, 85] width 24 height 7
select select "US"
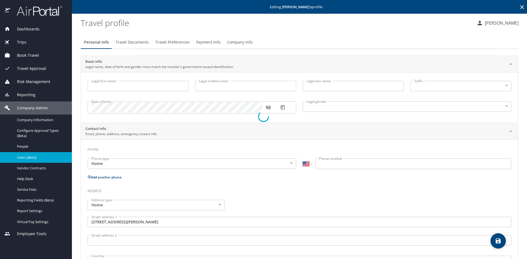
type input "Rylee"
type input "Morgan"
type input "Female"
type input "Andrew"
type input "Morgan"
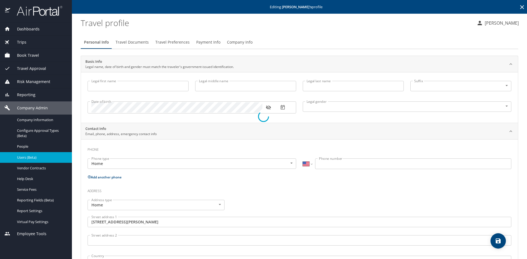
type input "(901) 485-6310"
type input "United States of America"
type input "Texas"
select select "US"
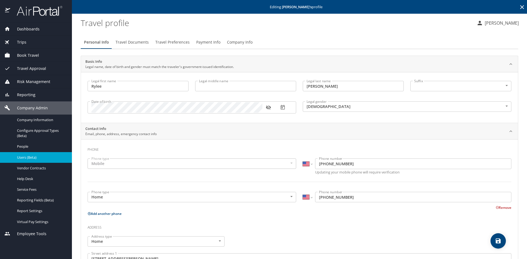
click at [169, 42] on span "Travel Preferences" at bounding box center [172, 42] width 34 height 7
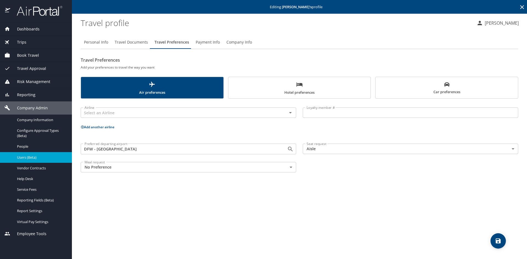
click at [423, 86] on span "Car preferences" at bounding box center [447, 88] width 136 height 13
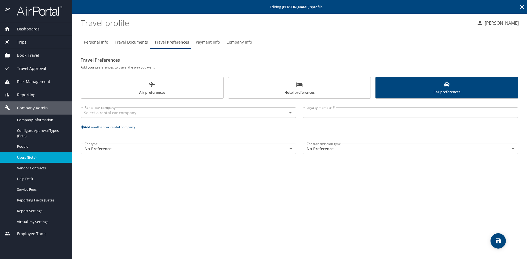
click at [29, 158] on span "Users (Beta)" at bounding box center [41, 157] width 48 height 5
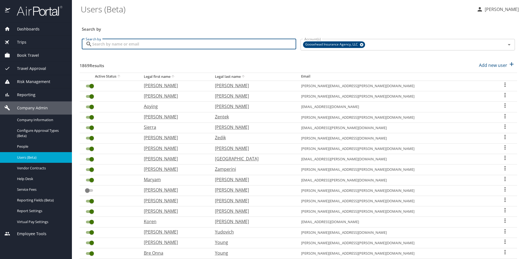
click at [186, 46] on input "Search by" at bounding box center [194, 44] width 204 height 10
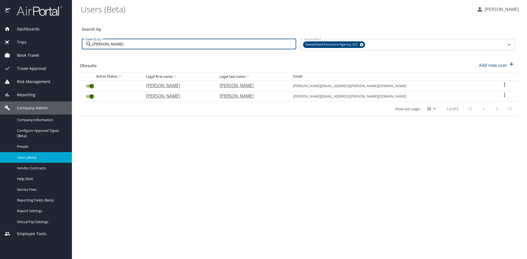
type input "shannon"
click at [502, 97] on icon "User Search Table" at bounding box center [504, 95] width 7 height 7
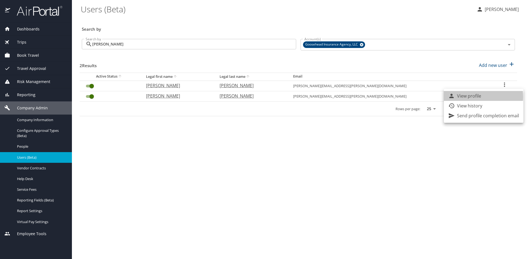
click at [473, 97] on p "View profile" at bounding box center [469, 96] width 24 height 7
select select "US"
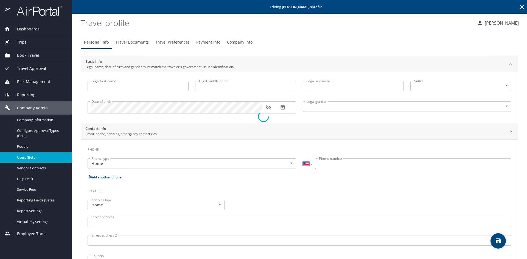
type input "Shannon"
type input "Kelley"
type input "Female"
type input "Kathryn"
type input "Kelley"
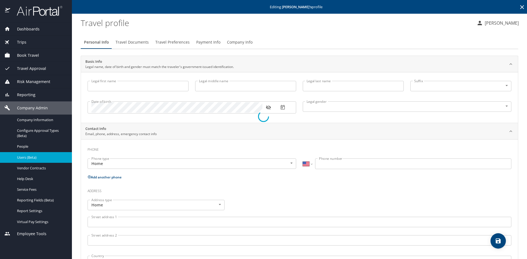
type input "(214) 402-8340"
select select "US"
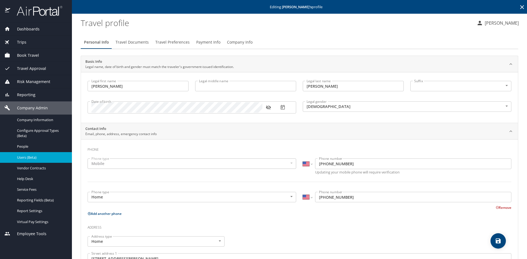
click at [165, 46] on button "Travel Preferences" at bounding box center [172, 42] width 41 height 13
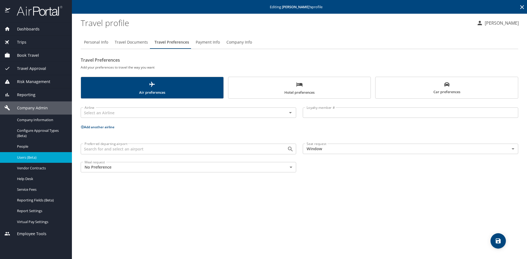
click at [428, 92] on span "Car preferences" at bounding box center [447, 88] width 136 height 13
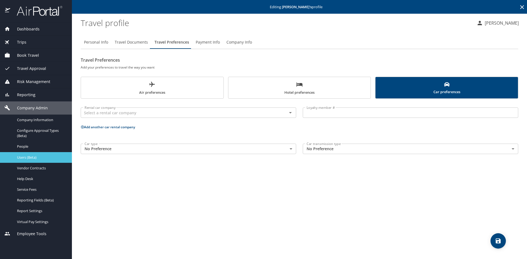
click at [28, 158] on span "Users (Beta)" at bounding box center [41, 157] width 48 height 5
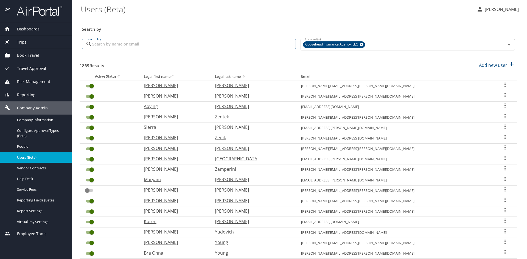
click at [160, 43] on input "Search by" at bounding box center [194, 44] width 204 height 10
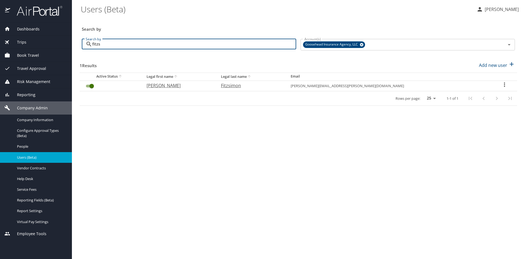
type input "fitzs"
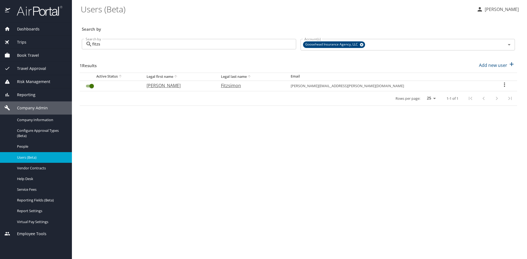
click at [501, 84] on icon "User Search Table" at bounding box center [504, 84] width 7 height 7
click at [466, 86] on p "View profile" at bounding box center [469, 85] width 24 height 7
select select "US"
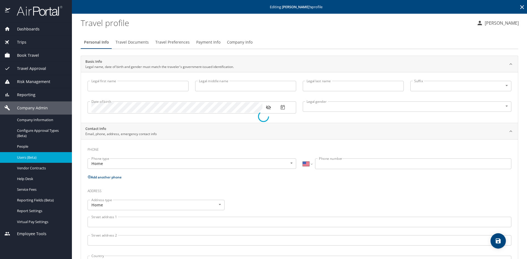
type input "Bridget"
type input "Grace"
type input "Fitzsimon"
type input "Female"
select select "US"
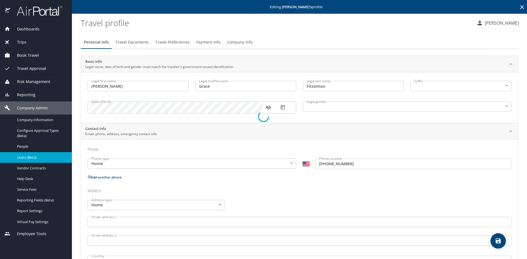
select select "US"
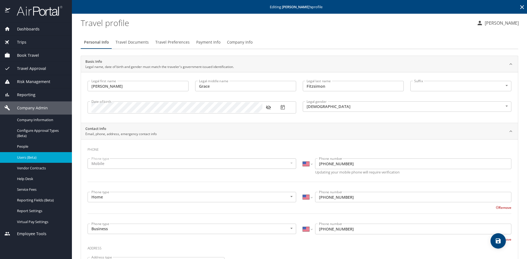
click at [167, 40] on span "Travel Preferences" at bounding box center [172, 42] width 34 height 7
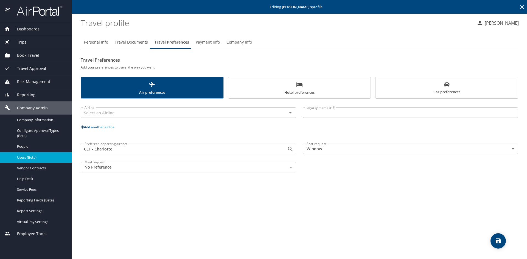
click at [439, 89] on span "Car preferences" at bounding box center [447, 88] width 136 height 13
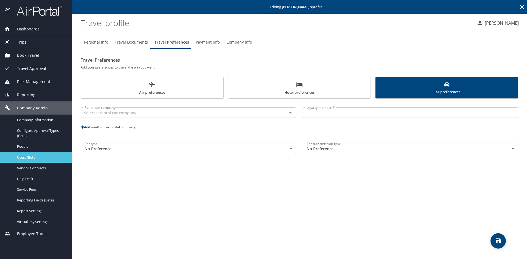
click at [12, 156] on div "Users (Beta)" at bounding box center [35, 157] width 63 height 6
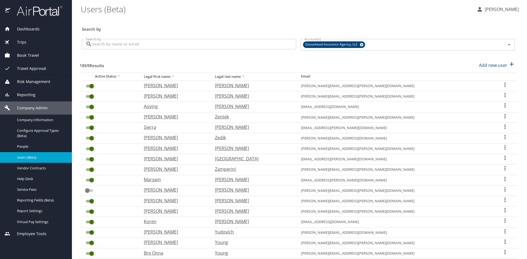
click at [119, 40] on input "Search by" at bounding box center [194, 44] width 204 height 10
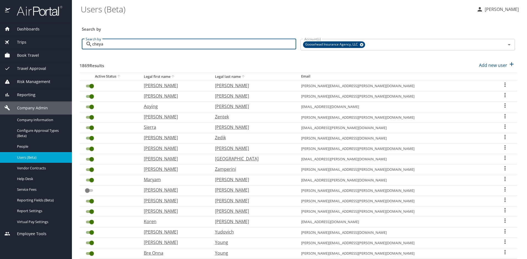
type input "cheya"
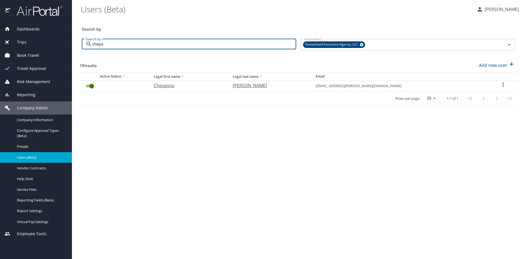
click at [502, 85] on icon "User Search Table" at bounding box center [502, 85] width 1 height 4
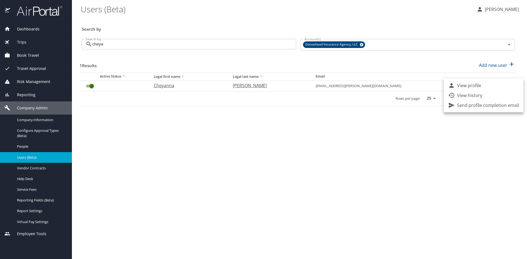
click at [479, 88] on p "View profile" at bounding box center [469, 85] width 24 height 7
select select "US"
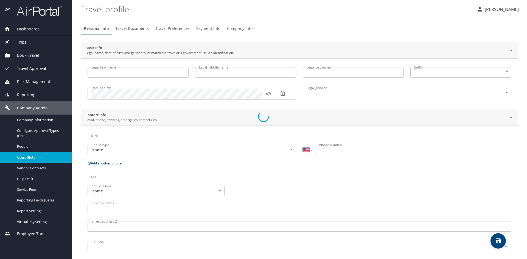
type input "Cheyanna"
type input "Marie"
type input "Sayers"
type input "Female"
type input "Coleman"
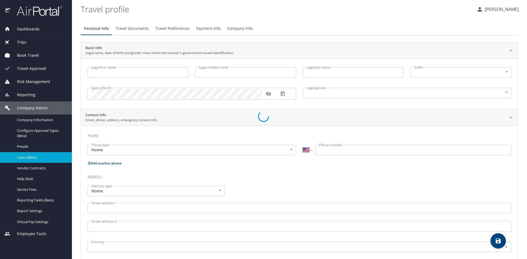
type input "Jensen"
type input "(817) 422-4608"
select select "US"
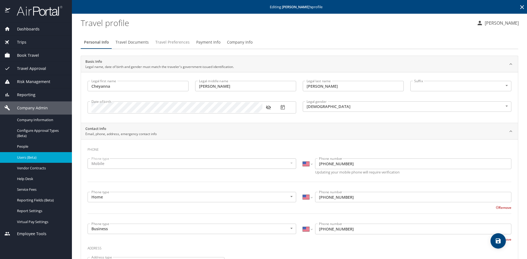
click at [172, 40] on span "Travel Preferences" at bounding box center [172, 42] width 34 height 7
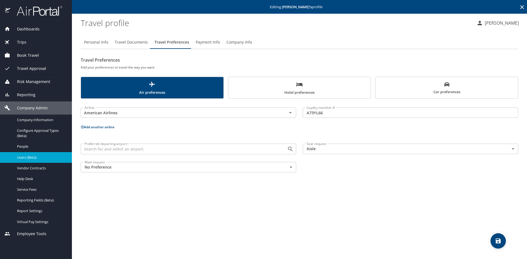
click at [432, 88] on span "Car preferences" at bounding box center [447, 88] width 136 height 13
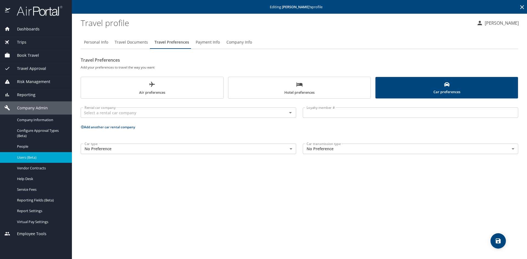
click at [21, 157] on span "Users (Beta)" at bounding box center [41, 157] width 48 height 5
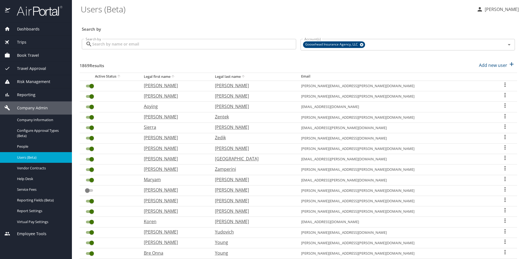
click at [126, 47] on input "Search by" at bounding box center [194, 44] width 204 height 10
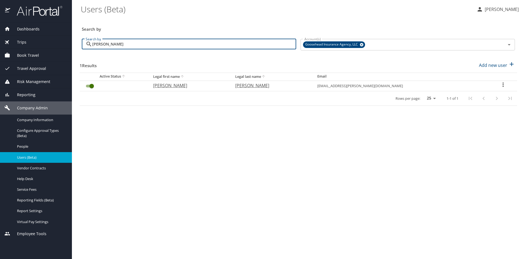
type input "michels"
click at [500, 84] on icon "User Search Table" at bounding box center [503, 84] width 7 height 7
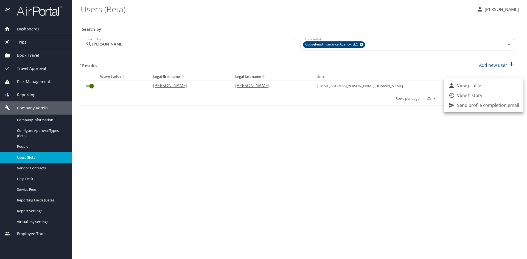
click at [477, 86] on p "View profile" at bounding box center [469, 85] width 24 height 7
select select "US"
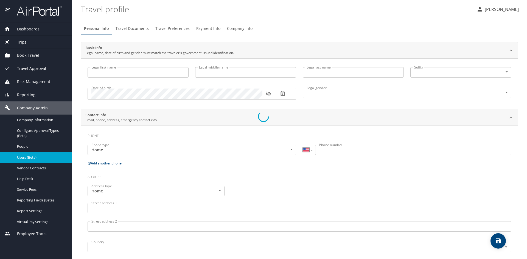
type input "John"
type input "Michels"
type input "Male"
select select "US"
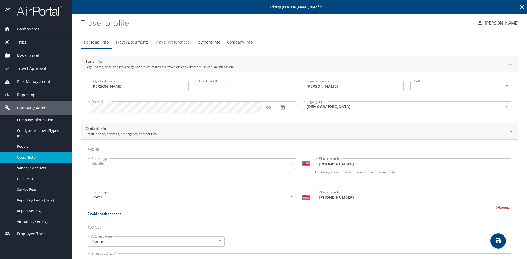
click at [172, 43] on span "Travel Preferences" at bounding box center [172, 42] width 34 height 7
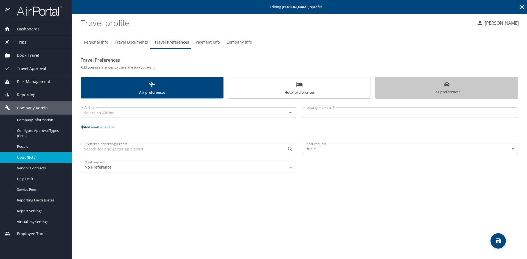
click at [430, 85] on span "Car preferences" at bounding box center [447, 88] width 136 height 13
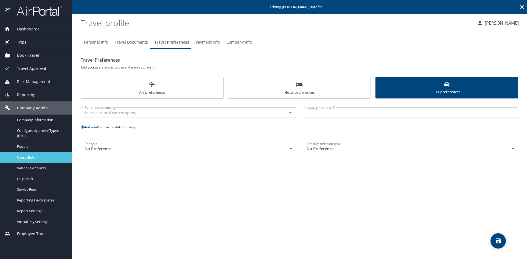
click at [21, 158] on span "Users (Beta)" at bounding box center [41, 157] width 48 height 5
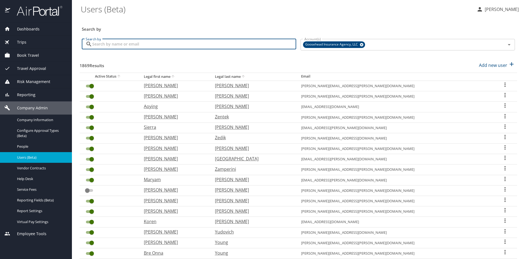
click at [162, 43] on input "Search by" at bounding box center [194, 44] width 204 height 10
type input "sanders"
checkbox input "false"
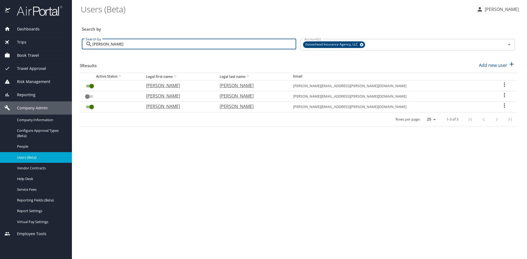
click at [502, 106] on icon "User Search Table" at bounding box center [504, 105] width 7 height 7
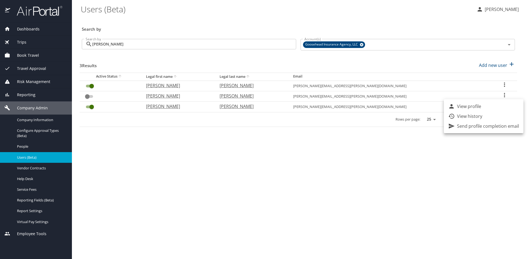
click at [481, 105] on li "View profile" at bounding box center [484, 107] width 80 height 10
select select "US"
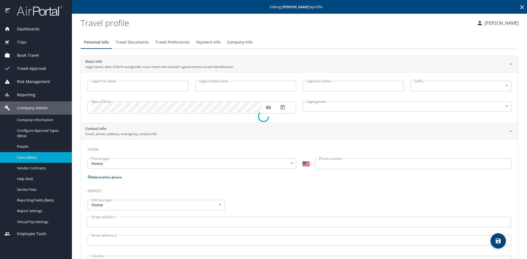
type input "Jessica"
type input "Raeanne"
type input "Sanders"
type input "Female"
select select "US"
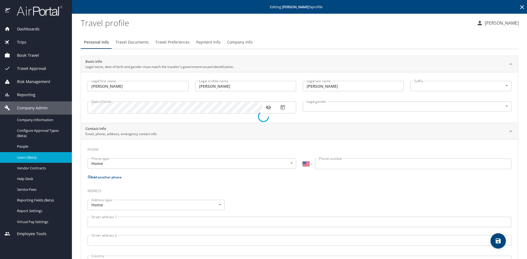
select select "US"
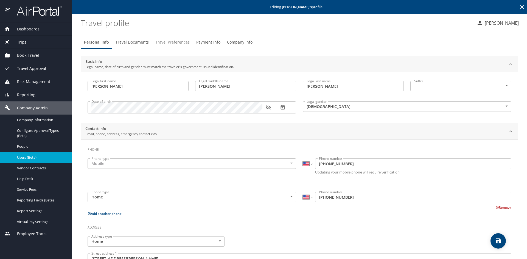
click at [172, 40] on span "Travel Preferences" at bounding box center [172, 42] width 34 height 7
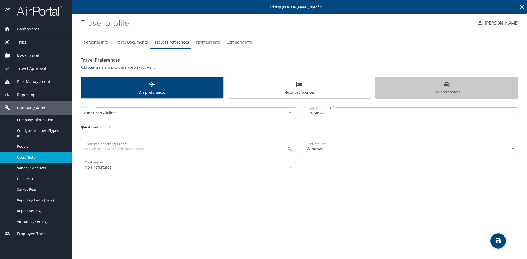
click at [452, 88] on span "Car preferences" at bounding box center [447, 88] width 136 height 13
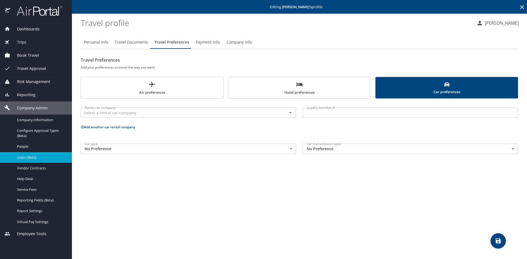
click at [19, 159] on span "Users (Beta)" at bounding box center [41, 157] width 48 height 5
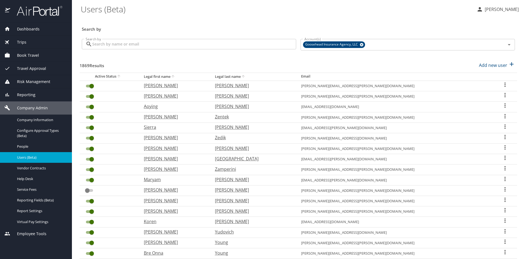
click at [125, 40] on input "Search by" at bounding box center [194, 44] width 204 height 10
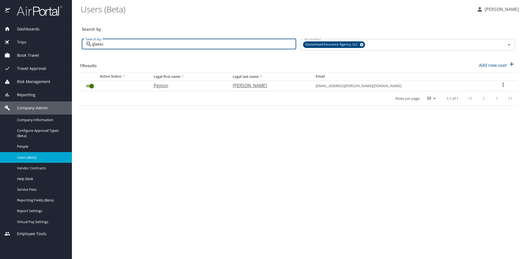
type input "glassc"
click at [500, 84] on icon "User Search Table" at bounding box center [503, 84] width 7 height 7
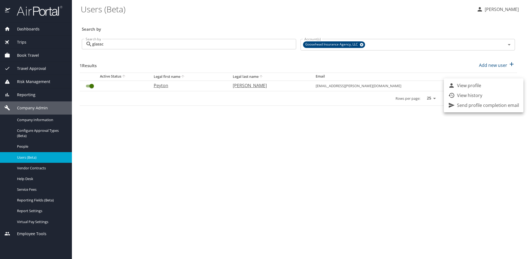
click at [486, 87] on li "View profile" at bounding box center [484, 86] width 80 height 10
select select "US"
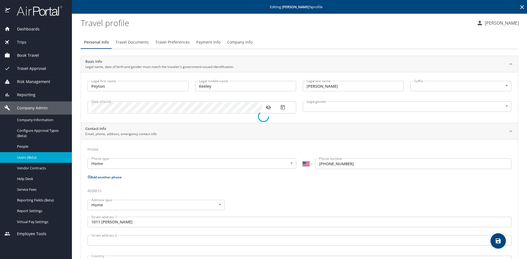
click at [161, 45] on span "Travel Preferences" at bounding box center [172, 42] width 34 height 7
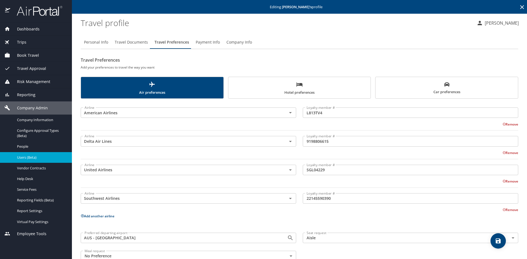
click at [432, 87] on span "Car preferences" at bounding box center [447, 88] width 136 height 13
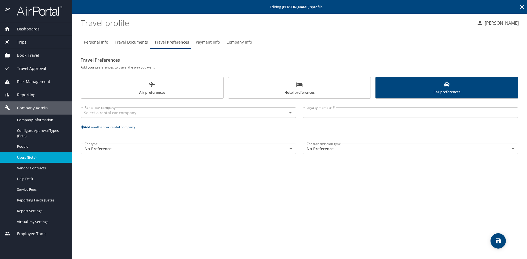
click at [148, 90] on span "Air preferences" at bounding box center [152, 88] width 136 height 15
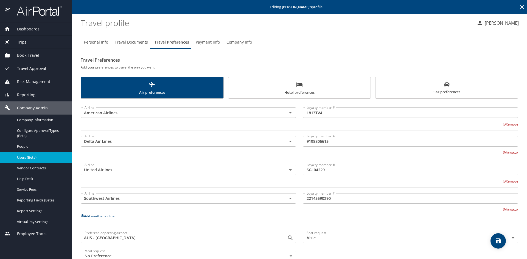
click at [315, 170] on input "SGL04229" at bounding box center [410, 170] width 215 height 10
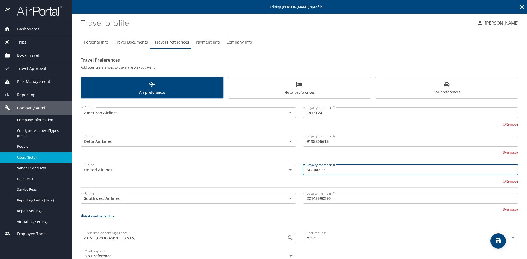
click at [315, 170] on input "SGL04229" at bounding box center [410, 170] width 215 height 10
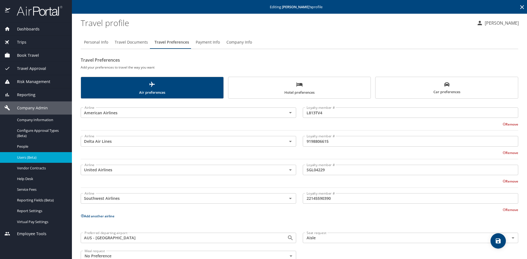
click at [317, 200] on input "22145590390" at bounding box center [410, 198] width 215 height 10
click at [409, 84] on span "Car preferences" at bounding box center [447, 88] width 136 height 13
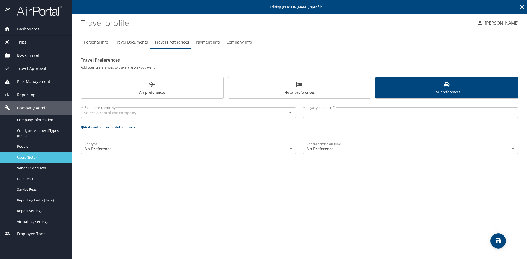
click at [38, 157] on span "Users (Beta)" at bounding box center [41, 157] width 48 height 5
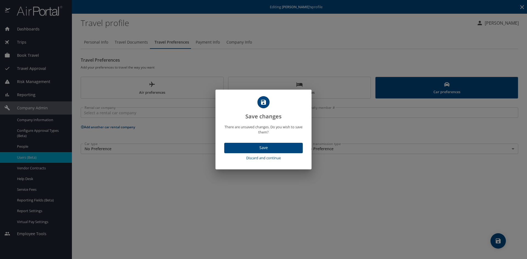
click at [254, 158] on span "Discard and continue" at bounding box center [263, 158] width 74 height 6
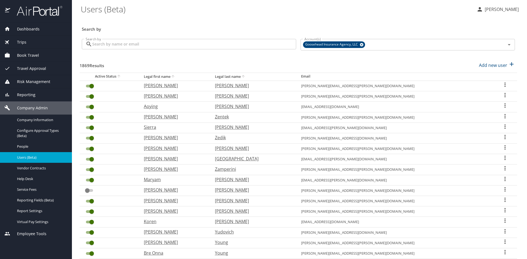
click at [160, 37] on div "Search by Search by" at bounding box center [189, 45] width 219 height 21
click at [153, 44] on input "Search by" at bounding box center [194, 44] width 204 height 10
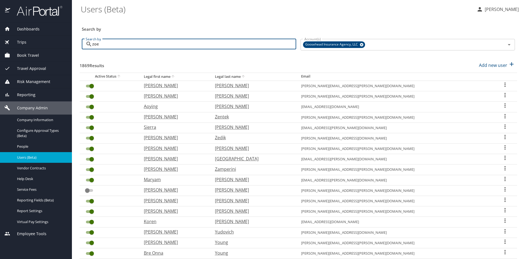
type input "zoe"
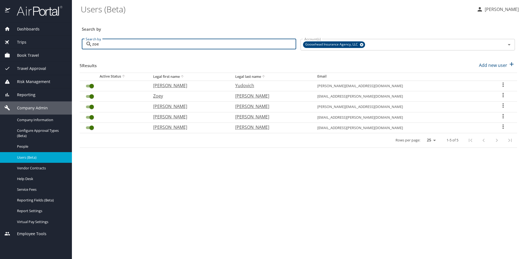
click at [502, 116] on icon "User Search Table" at bounding box center [502, 116] width 1 height 4
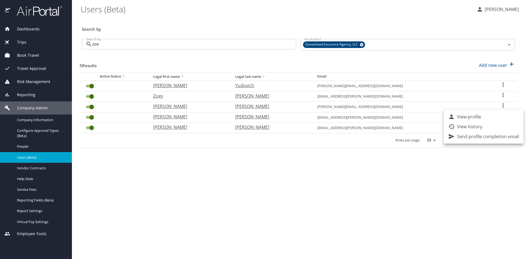
click at [482, 119] on li "View profile" at bounding box center [484, 117] width 80 height 10
select select "US"
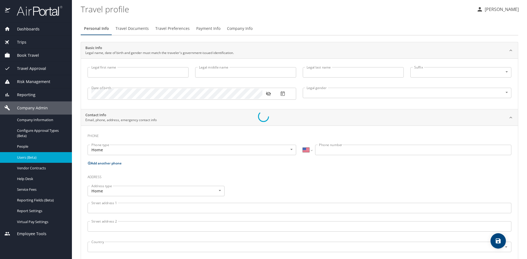
select select "US"
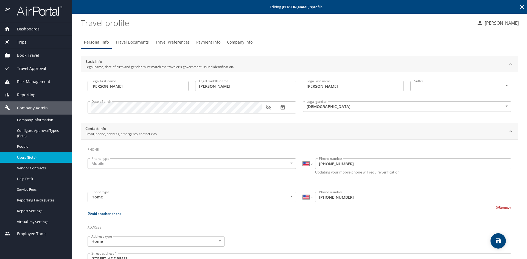
type input "Zoe"
type input "Janae"
type input "Kent Ferraro"
type input "Female"
click at [176, 43] on span "Travel Preferences" at bounding box center [172, 42] width 34 height 7
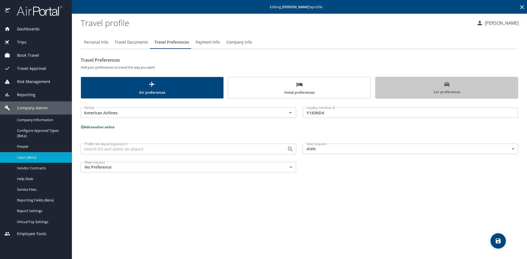
click at [395, 83] on span "Car preferences" at bounding box center [447, 88] width 136 height 13
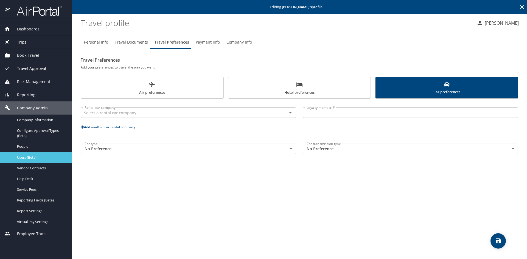
click at [17, 158] on span "Users (Beta)" at bounding box center [41, 157] width 48 height 5
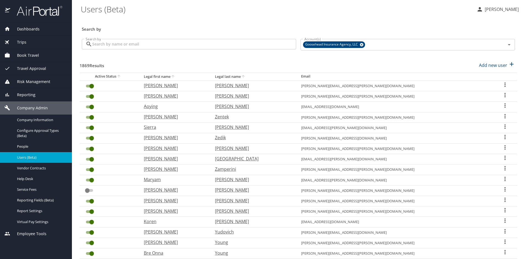
click at [128, 46] on input "Search by" at bounding box center [194, 44] width 204 height 10
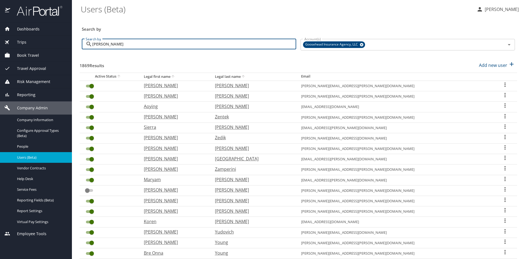
type input "stark"
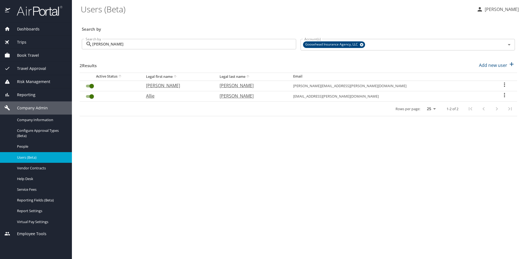
click at [501, 93] on icon "User Search Table" at bounding box center [504, 95] width 7 height 7
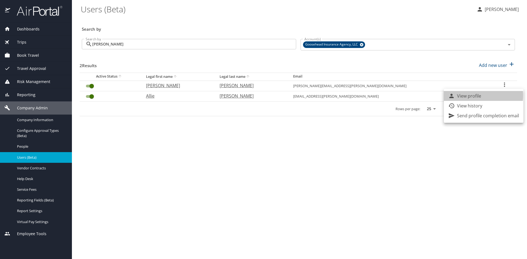
click at [466, 95] on p "View profile" at bounding box center [469, 96] width 24 height 7
select select "US"
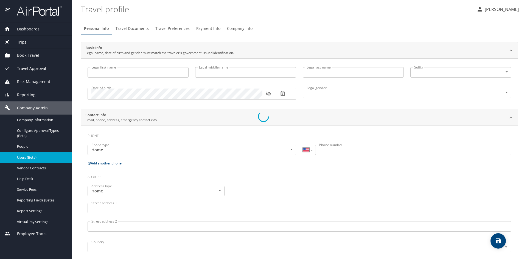
type input "Allie"
type input "Stark"
type input "Female"
select select "US"
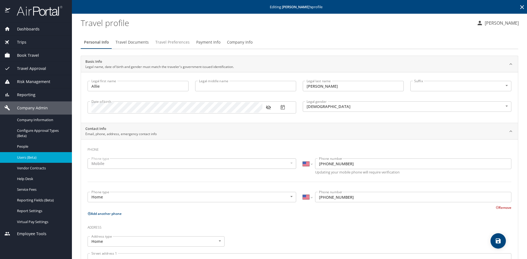
click at [163, 42] on span "Travel Preferences" at bounding box center [172, 42] width 34 height 7
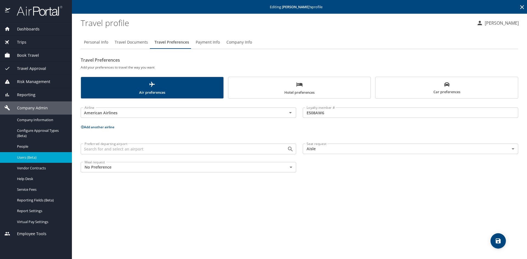
click at [427, 86] on span "Car preferences" at bounding box center [447, 88] width 136 height 13
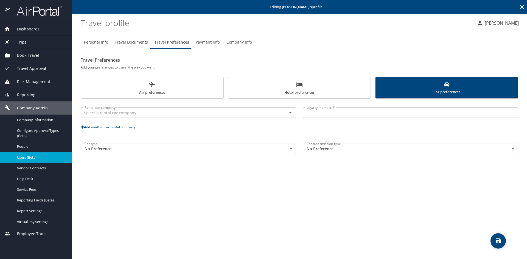
click at [30, 158] on span "Users (Beta)" at bounding box center [41, 157] width 48 height 5
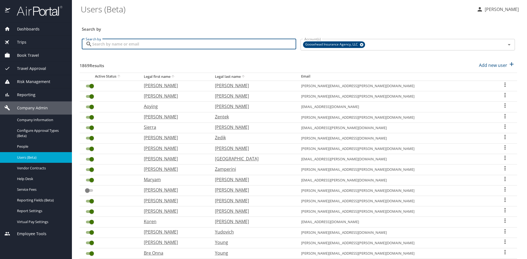
click at [118, 45] on input "Search by" at bounding box center [194, 44] width 204 height 10
type input "brooke"
checkbox input "false"
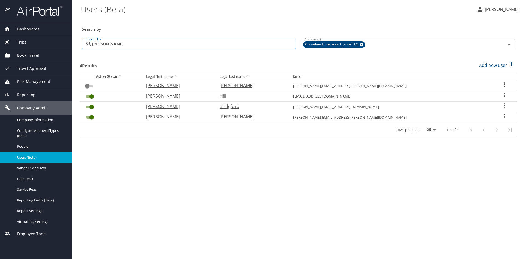
type input "brooke"
click at [501, 96] on icon "User Search Table" at bounding box center [504, 95] width 7 height 7
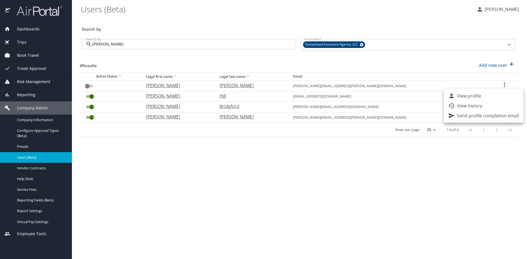
click at [463, 98] on p "View profile" at bounding box center [469, 96] width 24 height 7
select select "US"
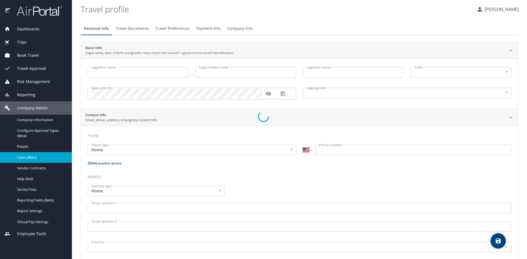
type input "Brooke"
type input "Katherine"
type input "Hill"
type input "Female"
select select "US"
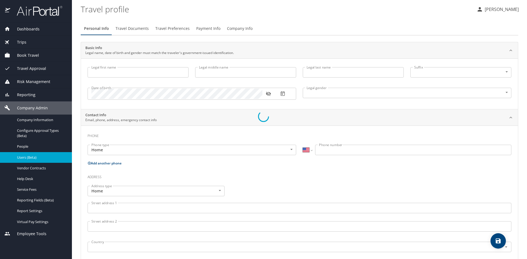
select select "US"
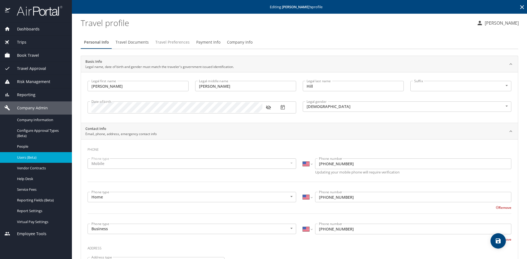
click at [164, 40] on span "Travel Preferences" at bounding box center [172, 42] width 34 height 7
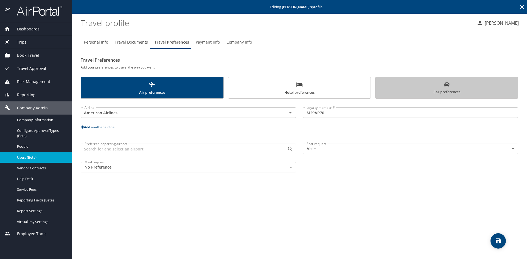
click at [422, 91] on span "Car preferences" at bounding box center [447, 88] width 136 height 13
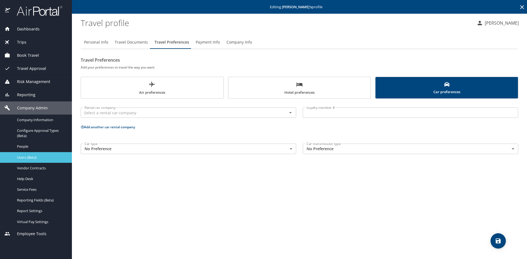
click at [19, 159] on span "Users (Beta)" at bounding box center [41, 157] width 48 height 5
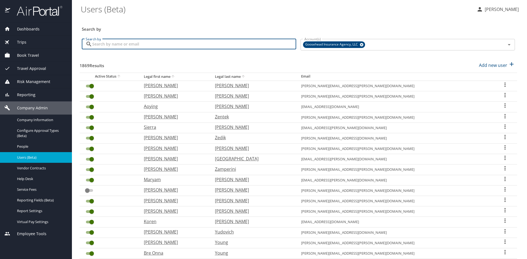
click at [150, 49] on input "Search by" at bounding box center [194, 44] width 204 height 10
type input "eisen"
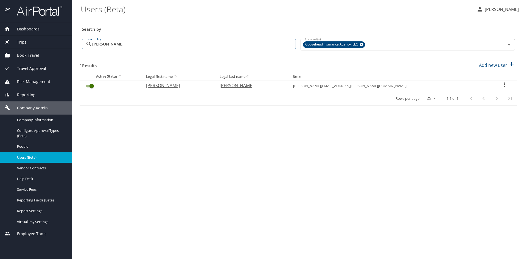
click at [501, 85] on icon "User Search Table" at bounding box center [504, 84] width 7 height 7
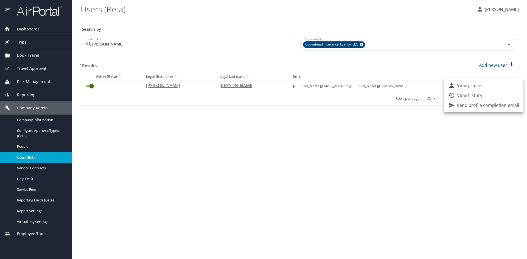
click at [487, 87] on li "View profile" at bounding box center [484, 86] width 80 height 10
select select "US"
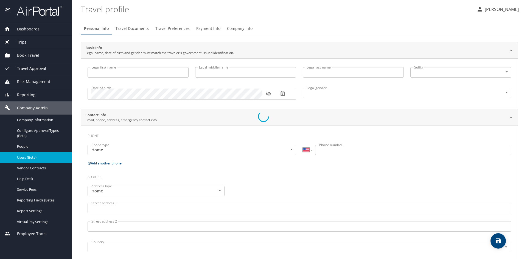
type input "Isabella"
type input "Marie"
type input "Eisenhauer"
type input "Female"
type input "Maria"
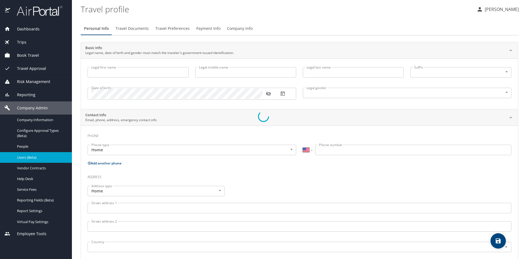
type input "Eisenhauer"
type input "(210) 535-8443"
select select "US"
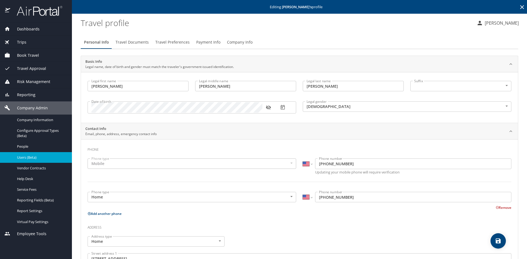
click at [163, 39] on span "Travel Preferences" at bounding box center [172, 42] width 34 height 7
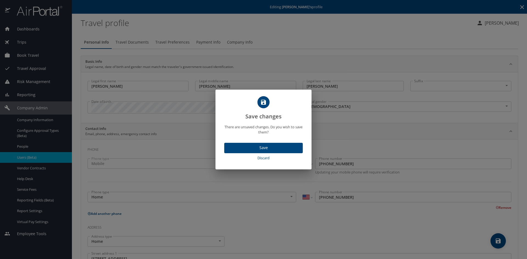
click at [260, 158] on span "Discard" at bounding box center [263, 158] width 74 height 6
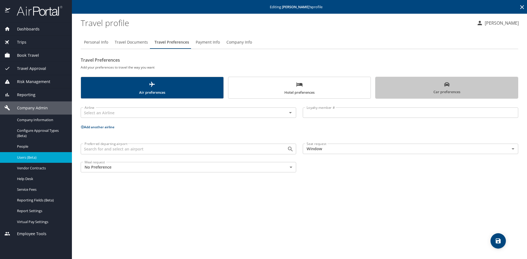
click at [392, 88] on span "Car preferences" at bounding box center [447, 88] width 136 height 13
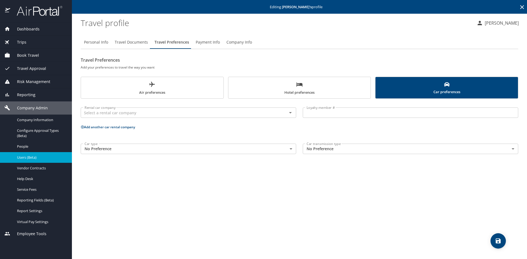
click at [32, 157] on span "Users (Beta)" at bounding box center [41, 157] width 48 height 5
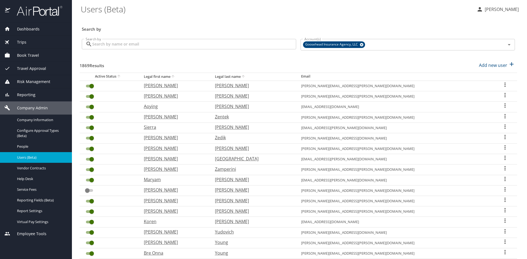
click at [210, 47] on input "Search by" at bounding box center [194, 44] width 204 height 10
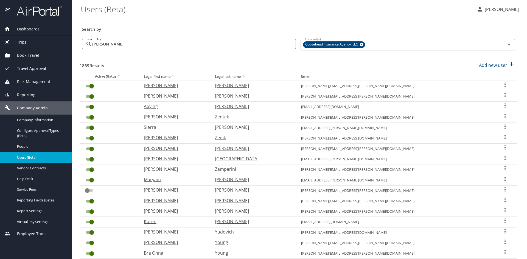
type input "schei"
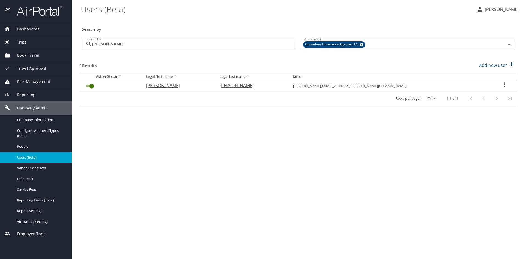
click at [502, 85] on icon "User Search Table" at bounding box center [504, 84] width 7 height 7
click at [465, 86] on p "View profile" at bounding box center [469, 85] width 24 height 7
select select "US"
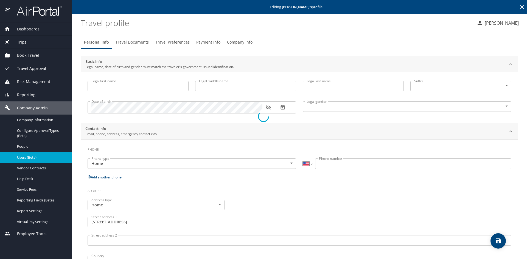
type input "John"
type input "Scheihing"
type input "Male"
type input "Caitlin"
type input "Blanck"
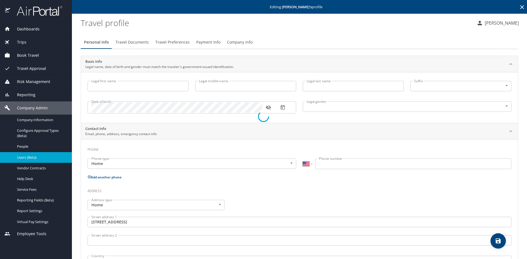
type input "(214) 402-5728"
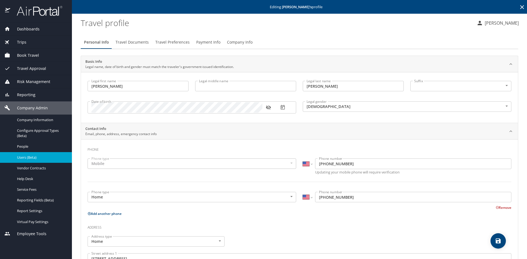
click at [182, 46] on button "Travel Preferences" at bounding box center [172, 42] width 41 height 13
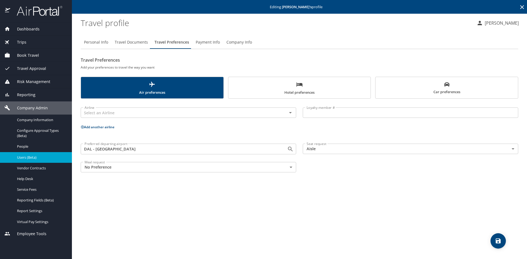
click at [425, 88] on span "Car preferences" at bounding box center [447, 88] width 136 height 13
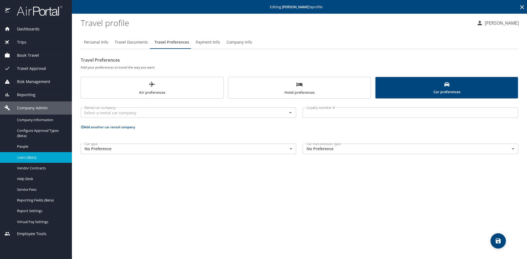
click at [21, 158] on span "Users (Beta)" at bounding box center [41, 157] width 48 height 5
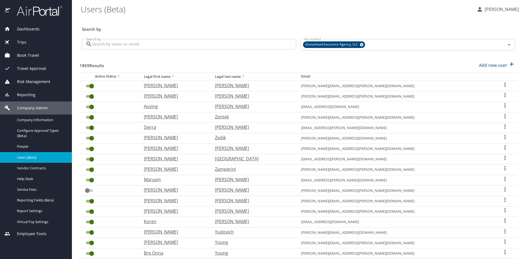
click at [114, 44] on input "Search by" at bounding box center [194, 44] width 204 height 10
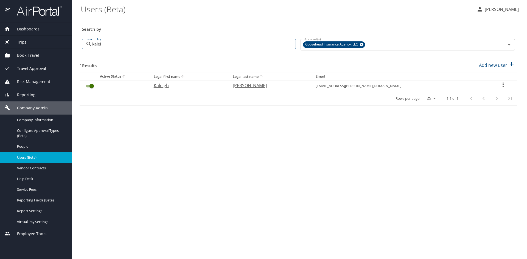
click at [501, 84] on icon "User Search Table" at bounding box center [503, 84] width 7 height 7
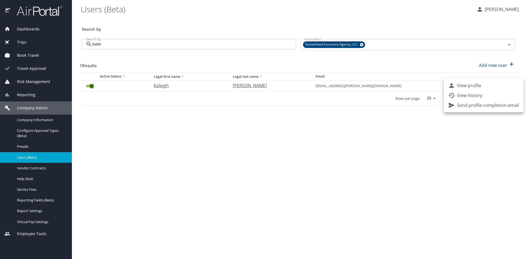
click at [479, 86] on p "View profile" at bounding box center [469, 85] width 24 height 7
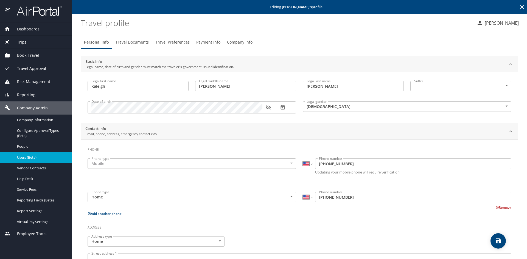
click at [163, 41] on span "Travel Preferences" at bounding box center [172, 42] width 34 height 7
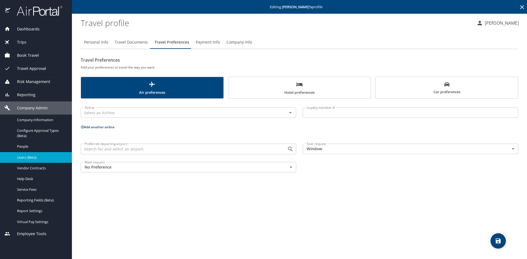
click at [463, 83] on span "Car preferences" at bounding box center [447, 88] width 136 height 13
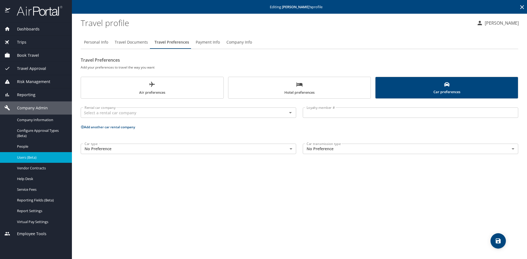
click at [137, 87] on span "Air preferences" at bounding box center [152, 88] width 136 height 15
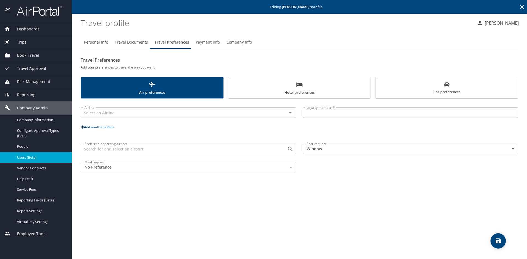
click at [16, 155] on div "Users (Beta)" at bounding box center [35, 157] width 63 height 6
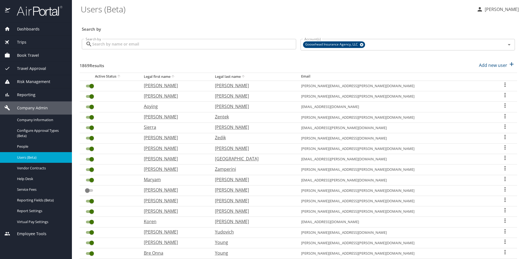
click at [172, 46] on input "Search by" at bounding box center [194, 44] width 204 height 10
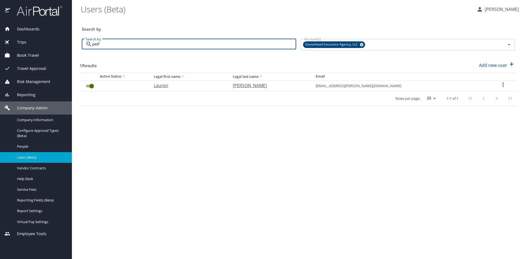
click at [500, 84] on icon "User Search Table" at bounding box center [503, 84] width 7 height 7
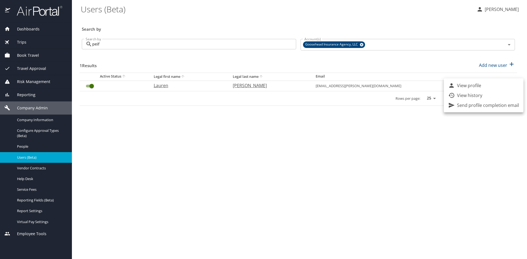
click at [455, 87] on div "View profile" at bounding box center [464, 85] width 33 height 7
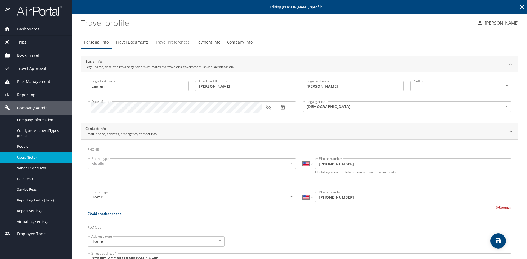
click at [162, 42] on span "Travel Preferences" at bounding box center [172, 42] width 34 height 7
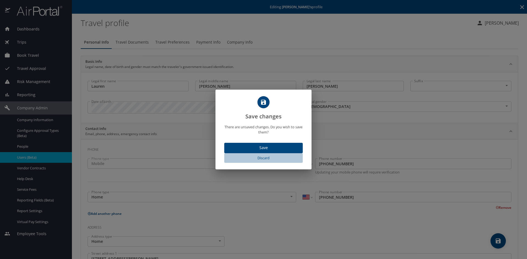
click at [260, 160] on span "Discard" at bounding box center [263, 158] width 74 height 6
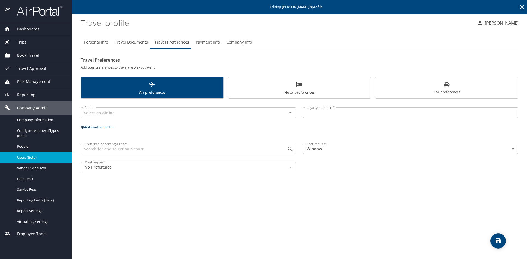
click at [418, 85] on span "Car preferences" at bounding box center [447, 88] width 136 height 13
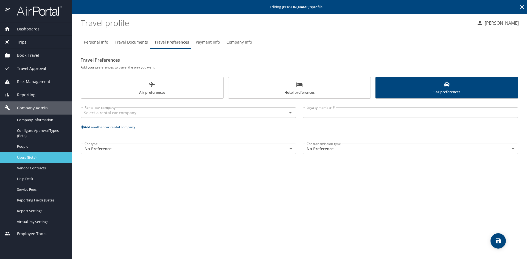
click at [14, 158] on div "Users (Beta)" at bounding box center [35, 157] width 63 height 6
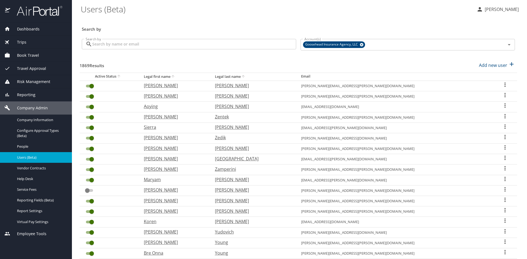
click at [164, 45] on input "Search by" at bounding box center [194, 44] width 204 height 10
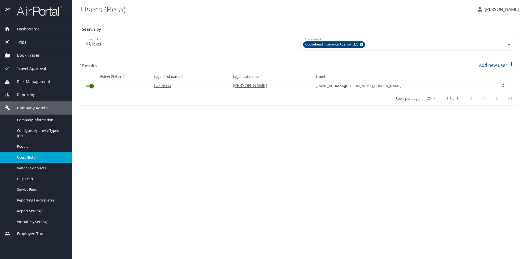
click at [500, 85] on icon "User Search Table" at bounding box center [503, 84] width 7 height 7
click at [474, 87] on p "View profile" at bounding box center [469, 85] width 24 height 7
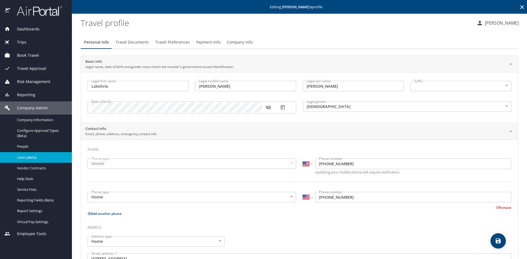
click at [167, 38] on button "Travel Preferences" at bounding box center [172, 42] width 41 height 13
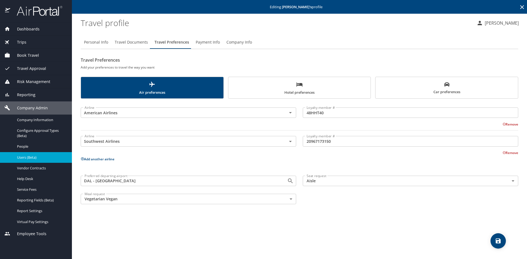
click at [323, 140] on input "20967173150" at bounding box center [410, 141] width 215 height 10
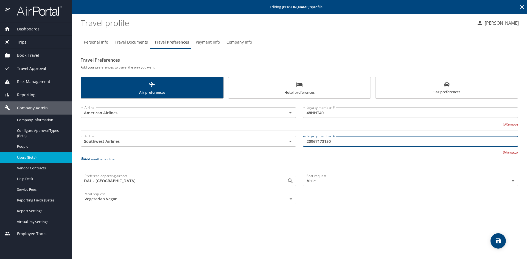
click at [323, 140] on input "20967173150" at bounding box center [410, 141] width 215 height 10
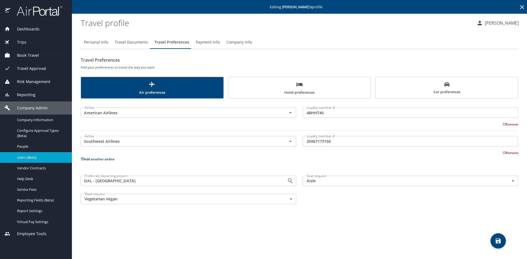
click at [398, 89] on span "Car preferences" at bounding box center [447, 88] width 136 height 13
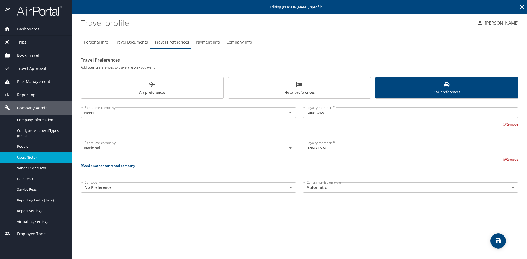
click at [321, 114] on input "60085269" at bounding box center [410, 113] width 215 height 10
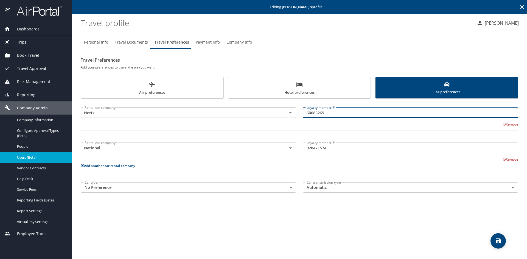
click at [321, 114] on input "60085269" at bounding box center [410, 113] width 215 height 10
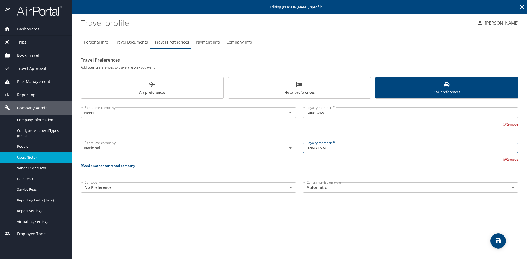
click at [309, 149] on input "928471574" at bounding box center [410, 148] width 215 height 10
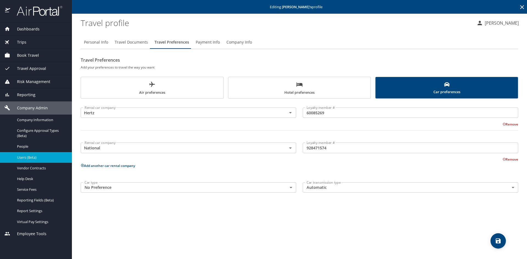
click at [316, 113] on input "60085269" at bounding box center [410, 113] width 215 height 10
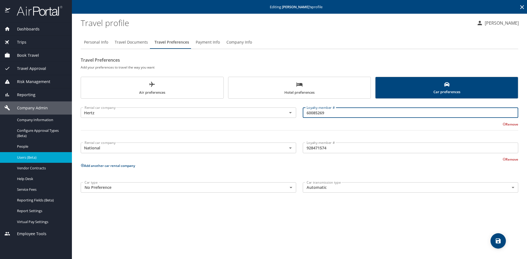
click at [316, 113] on input "60085269" at bounding box center [410, 113] width 215 height 10
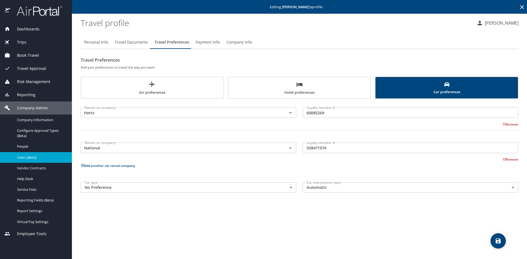
click at [21, 159] on span "Users (Beta)" at bounding box center [41, 157] width 48 height 5
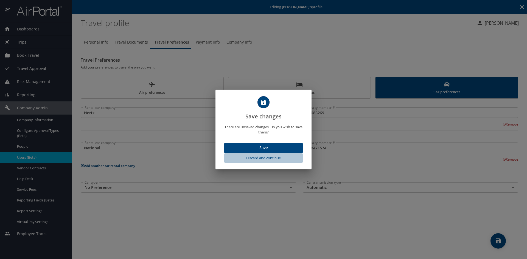
click at [268, 159] on span "Discard and continue" at bounding box center [263, 158] width 74 height 6
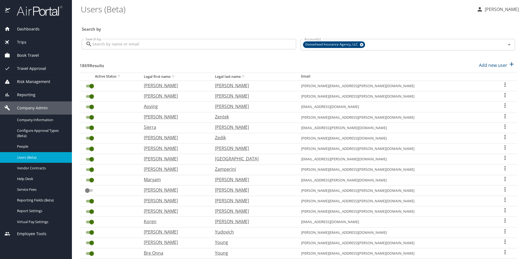
click at [192, 45] on input "Search by" at bounding box center [194, 44] width 204 height 10
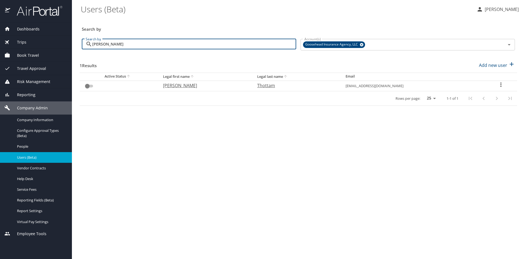
click at [136, 43] on input "anand" at bounding box center [194, 44] width 204 height 10
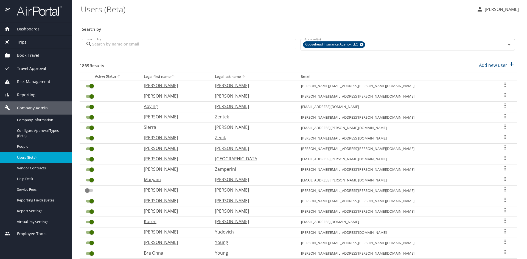
click at [128, 45] on input "Search by" at bounding box center [194, 44] width 204 height 10
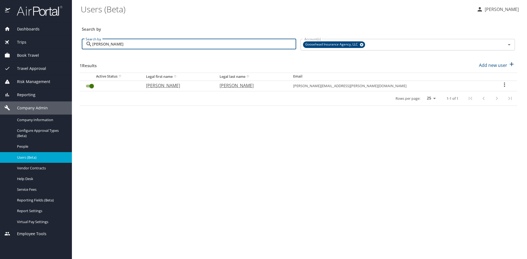
click at [501, 83] on icon "User Search Table" at bounding box center [504, 84] width 7 height 7
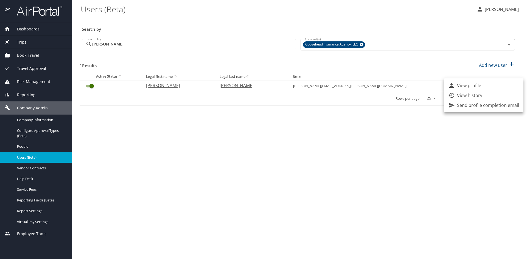
click at [486, 87] on li "View profile" at bounding box center [484, 86] width 80 height 10
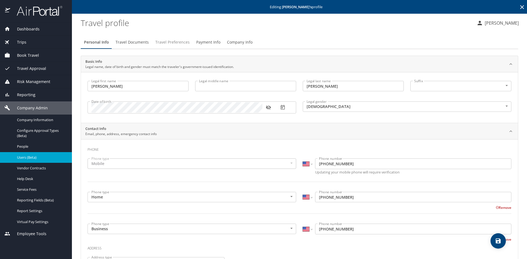
click at [166, 46] on button "Travel Preferences" at bounding box center [172, 42] width 41 height 13
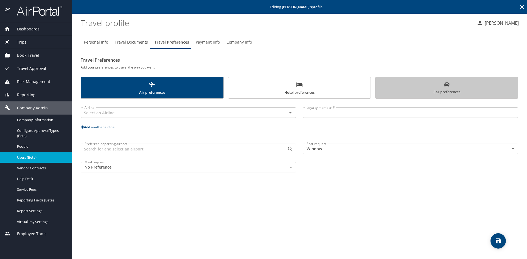
click at [435, 91] on span "Car preferences" at bounding box center [447, 88] width 136 height 13
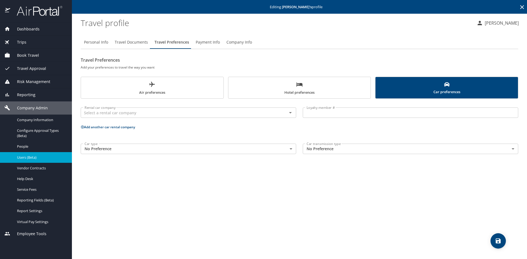
click at [27, 159] on span "Users (Beta)" at bounding box center [41, 157] width 48 height 5
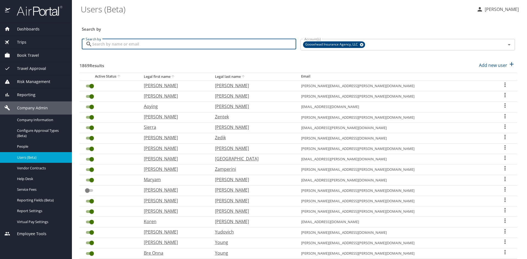
click at [184, 43] on input "Search by" at bounding box center [194, 44] width 204 height 10
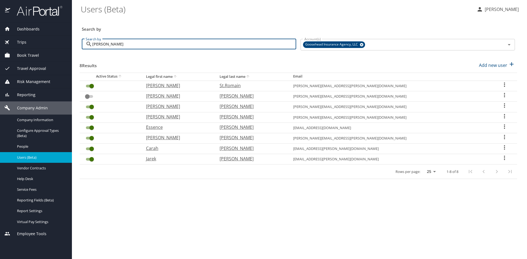
click at [502, 84] on icon "User Search Table" at bounding box center [504, 84] width 7 height 7
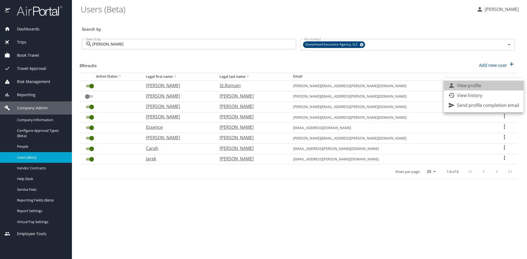
click at [485, 86] on li "View profile" at bounding box center [484, 86] width 80 height 10
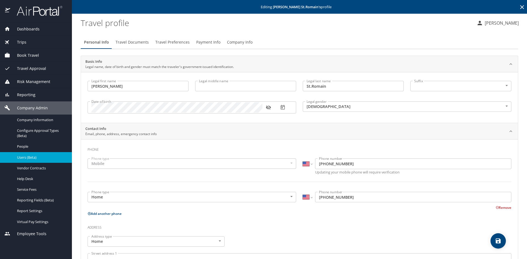
click at [177, 44] on span "Travel Preferences" at bounding box center [172, 42] width 34 height 7
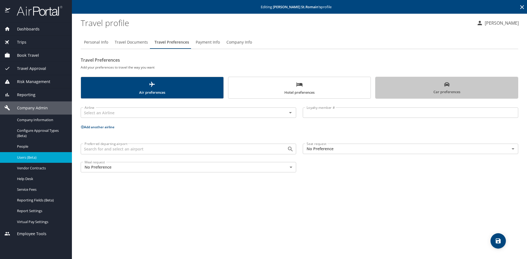
click at [426, 85] on span "Car preferences" at bounding box center [447, 88] width 136 height 13
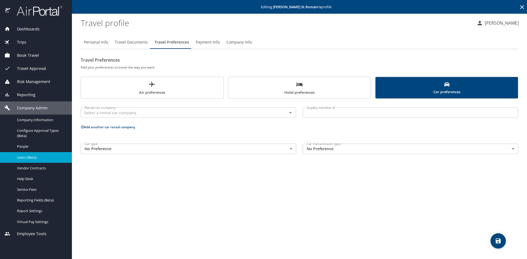
click at [31, 160] on span "Users (Beta)" at bounding box center [41, 157] width 48 height 5
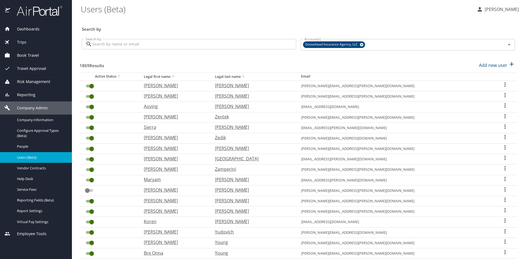
click at [186, 44] on input "Search by" at bounding box center [194, 44] width 204 height 10
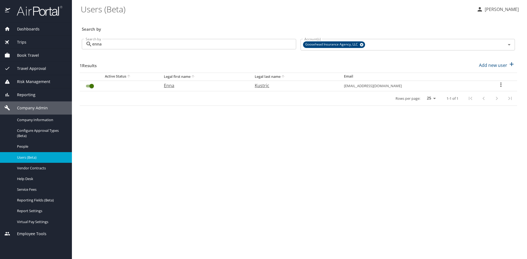
click at [501, 83] on icon "User Search Table" at bounding box center [500, 84] width 7 height 7
click at [482, 85] on li "View profile" at bounding box center [484, 86] width 80 height 10
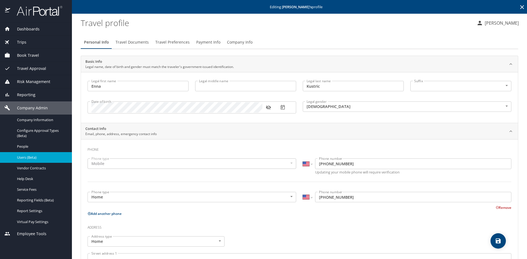
click at [175, 42] on span "Travel Preferences" at bounding box center [172, 42] width 34 height 7
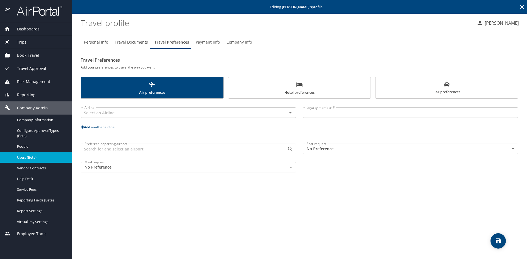
click at [433, 86] on span "Car preferences" at bounding box center [447, 88] width 136 height 13
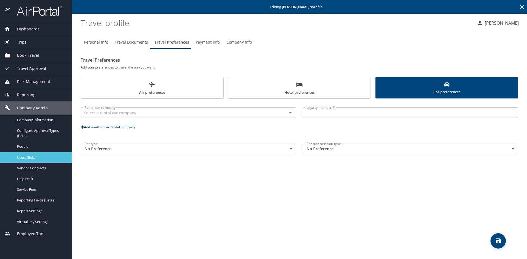
click at [29, 156] on span "Users (Beta)" at bounding box center [41, 157] width 48 height 5
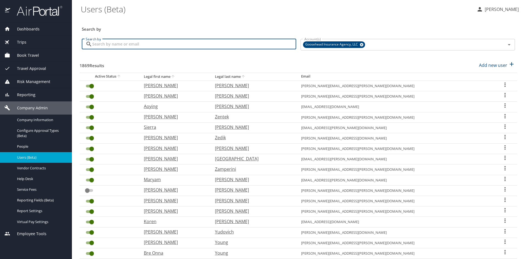
click at [118, 44] on input "Search by" at bounding box center [194, 44] width 204 height 10
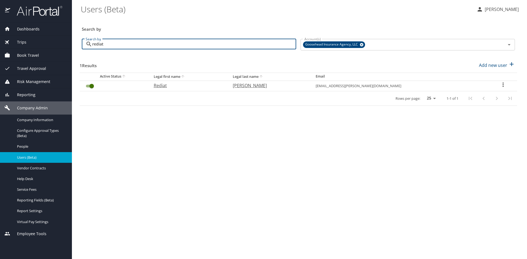
click at [501, 84] on icon "User Search Table" at bounding box center [503, 84] width 7 height 7
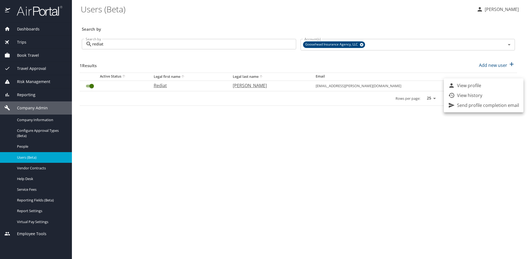
click at [480, 85] on p "View profile" at bounding box center [469, 85] width 24 height 7
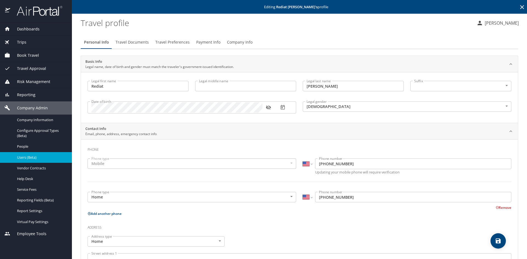
click at [167, 43] on span "Travel Preferences" at bounding box center [172, 42] width 34 height 7
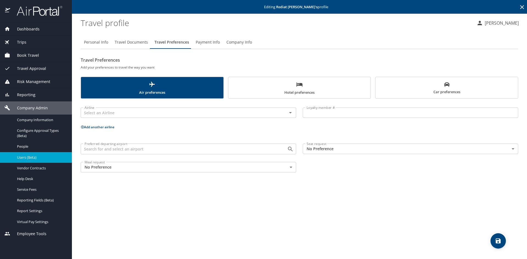
click at [439, 88] on span "Car preferences" at bounding box center [447, 88] width 136 height 13
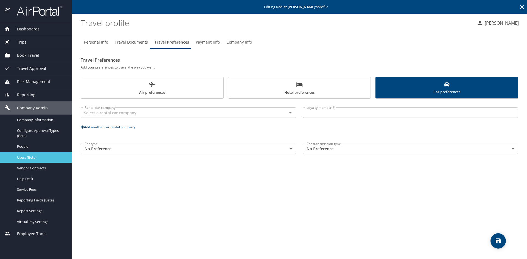
click at [24, 158] on span "Users (Beta)" at bounding box center [41, 157] width 48 height 5
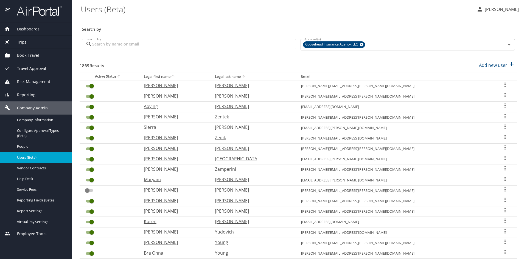
click at [130, 45] on input "Search by" at bounding box center [194, 44] width 204 height 10
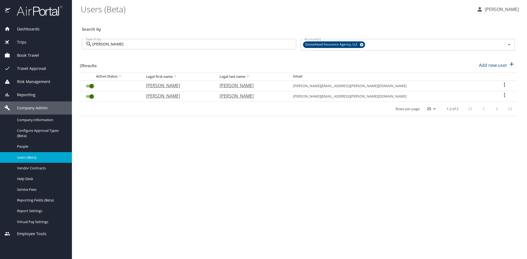
click at [504, 83] on icon "User Search Table" at bounding box center [504, 85] width 1 height 4
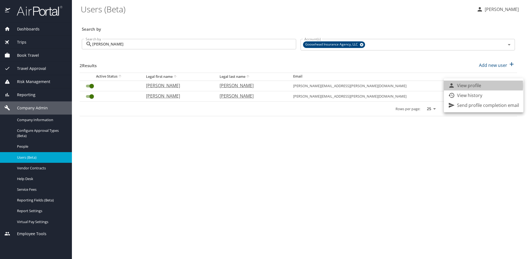
click at [479, 86] on p "View profile" at bounding box center [469, 85] width 24 height 7
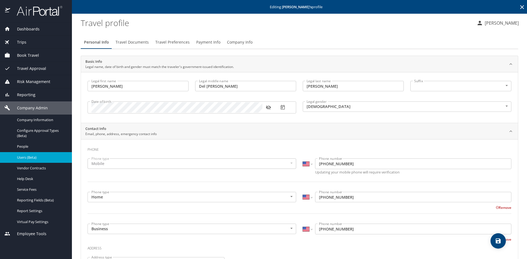
click at [175, 43] on span "Travel Preferences" at bounding box center [172, 42] width 34 height 7
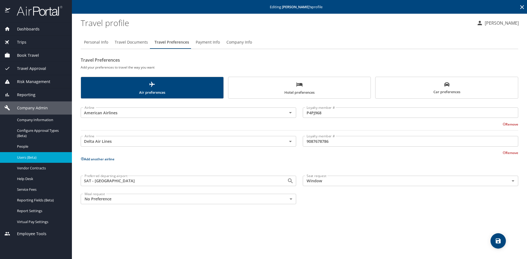
click at [451, 84] on span "Car preferences" at bounding box center [447, 88] width 136 height 13
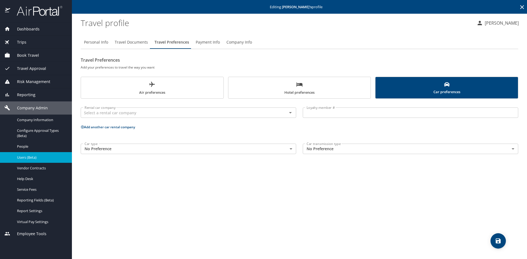
click at [24, 157] on span "Users (Beta)" at bounding box center [41, 157] width 48 height 5
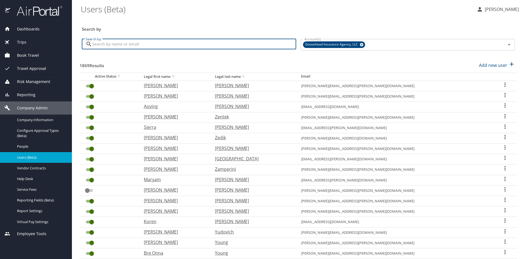
click at [147, 46] on input "Search by" at bounding box center [194, 44] width 204 height 10
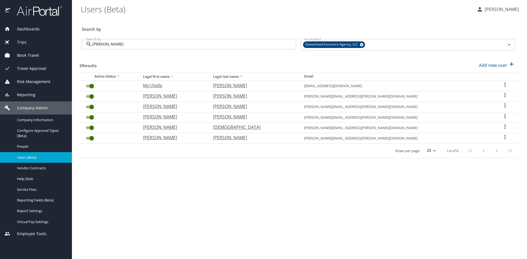
click at [502, 107] on icon "User Search Table" at bounding box center [505, 105] width 7 height 7
click at [454, 107] on icon at bounding box center [451, 106] width 7 height 7
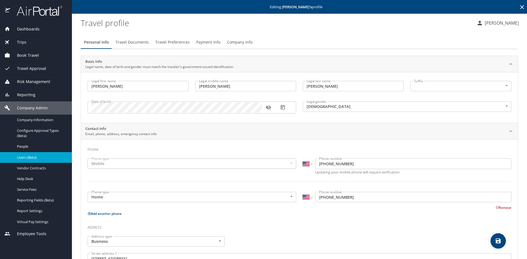
click at [167, 40] on span "Travel Preferences" at bounding box center [172, 42] width 34 height 7
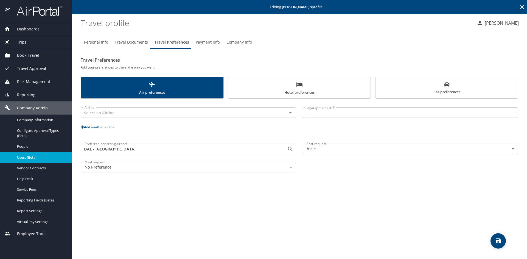
click at [423, 85] on span "Car preferences" at bounding box center [447, 88] width 136 height 13
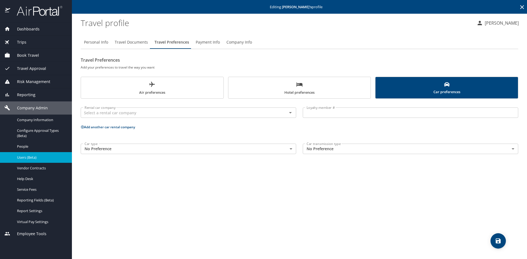
click at [30, 159] on span "Users (Beta)" at bounding box center [41, 157] width 48 height 5
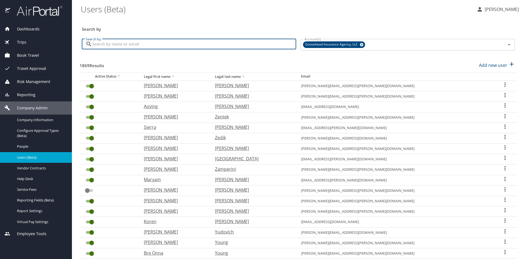
click at [132, 44] on input "Search by" at bounding box center [194, 44] width 204 height 10
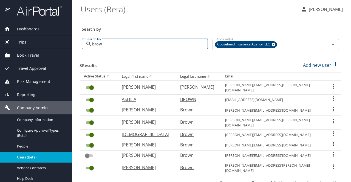
click at [23, 43] on span "Trips" at bounding box center [18, 42] width 16 height 6
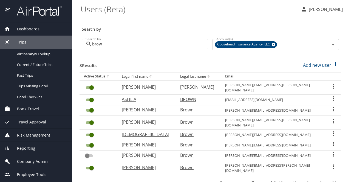
click at [23, 109] on span "Book Travel" at bounding box center [24, 109] width 29 height 6
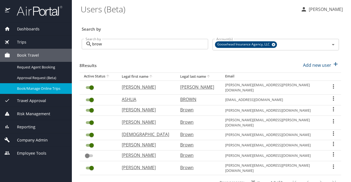
click at [30, 90] on span "Book/Manage Online Trips" at bounding box center [41, 88] width 48 height 5
click at [35, 40] on div "Trips" at bounding box center [35, 42] width 63 height 6
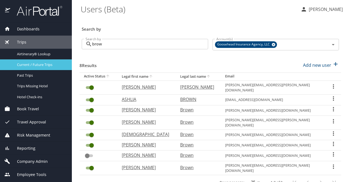
click at [19, 66] on span "Current / Future Trips" at bounding box center [41, 64] width 48 height 5
